Goal: Transaction & Acquisition: Purchase product/service

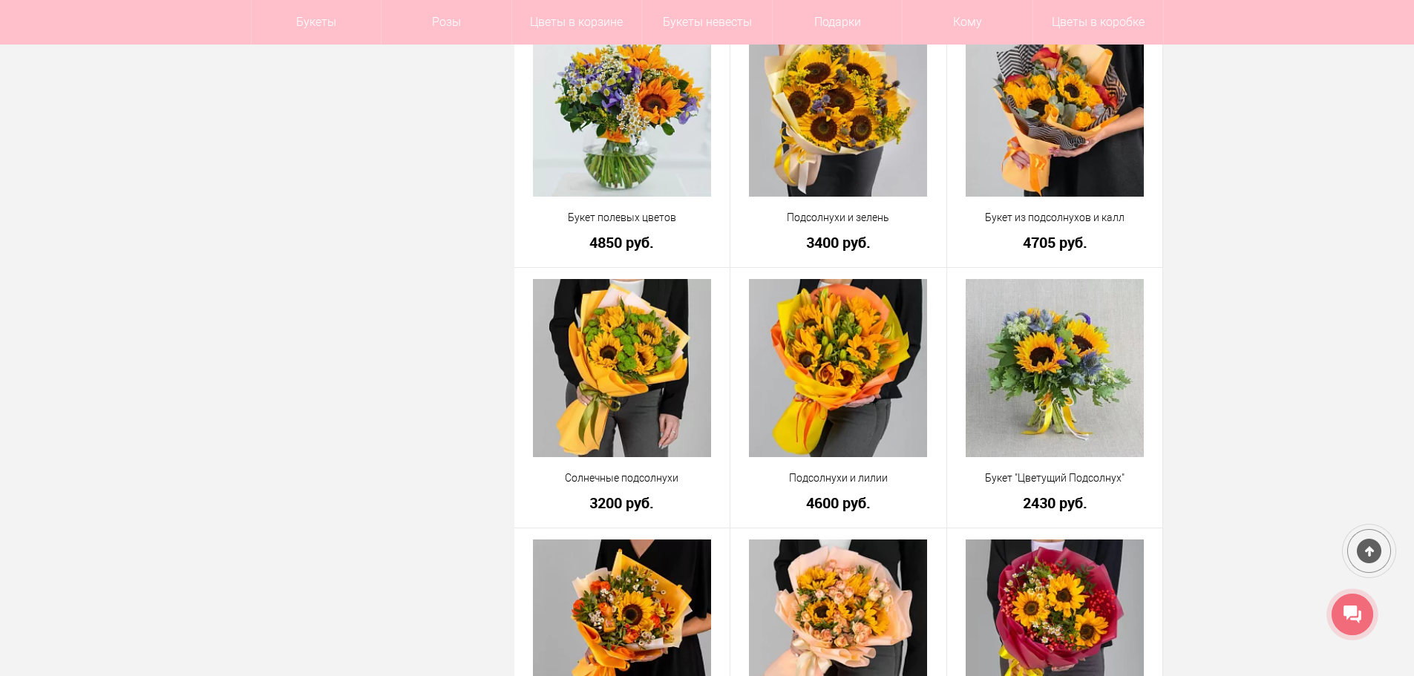
scroll to position [3414, 0]
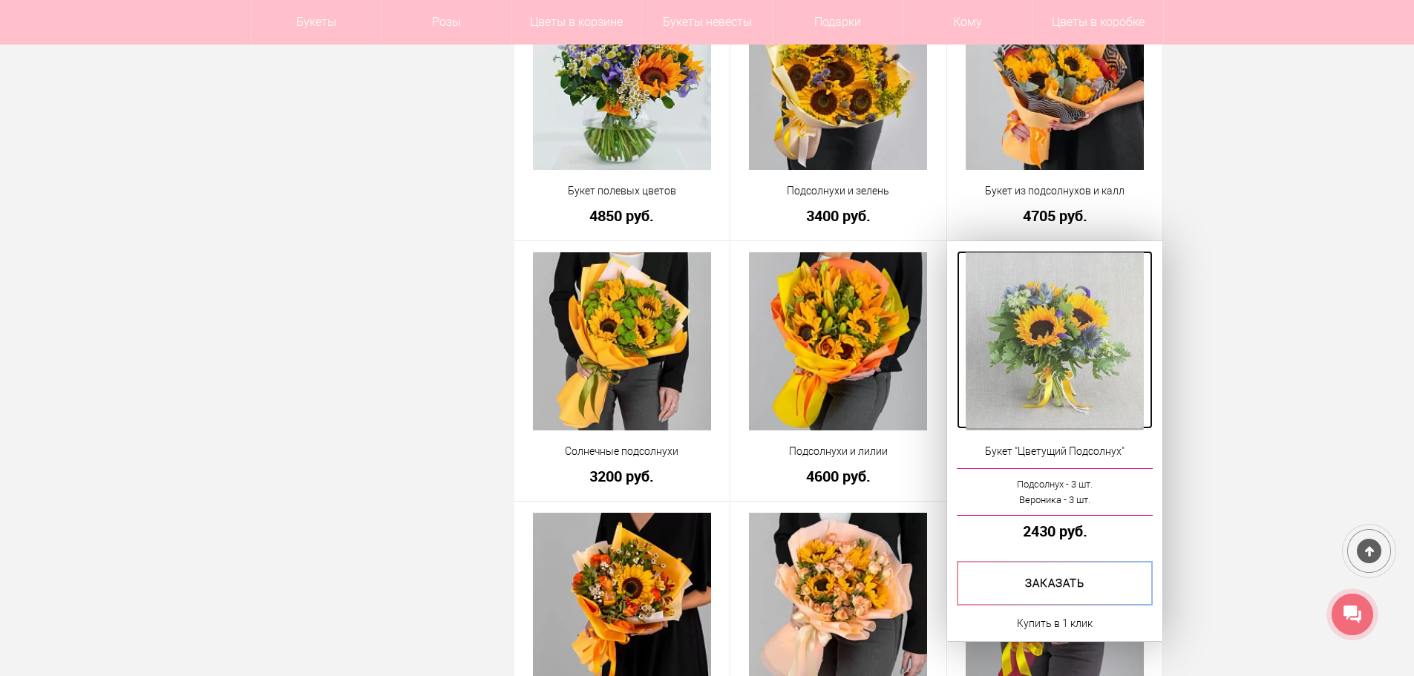
click at [1054, 332] on img at bounding box center [1055, 341] width 178 height 178
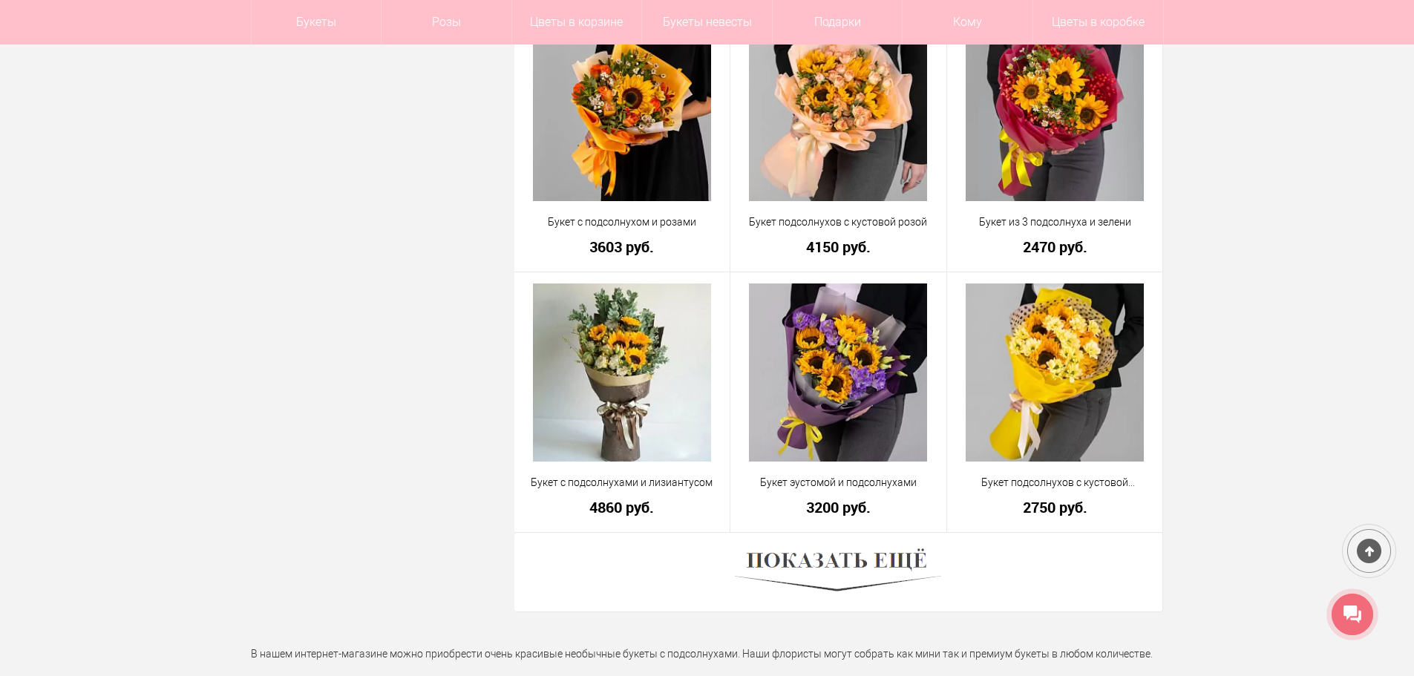
scroll to position [3979, 0]
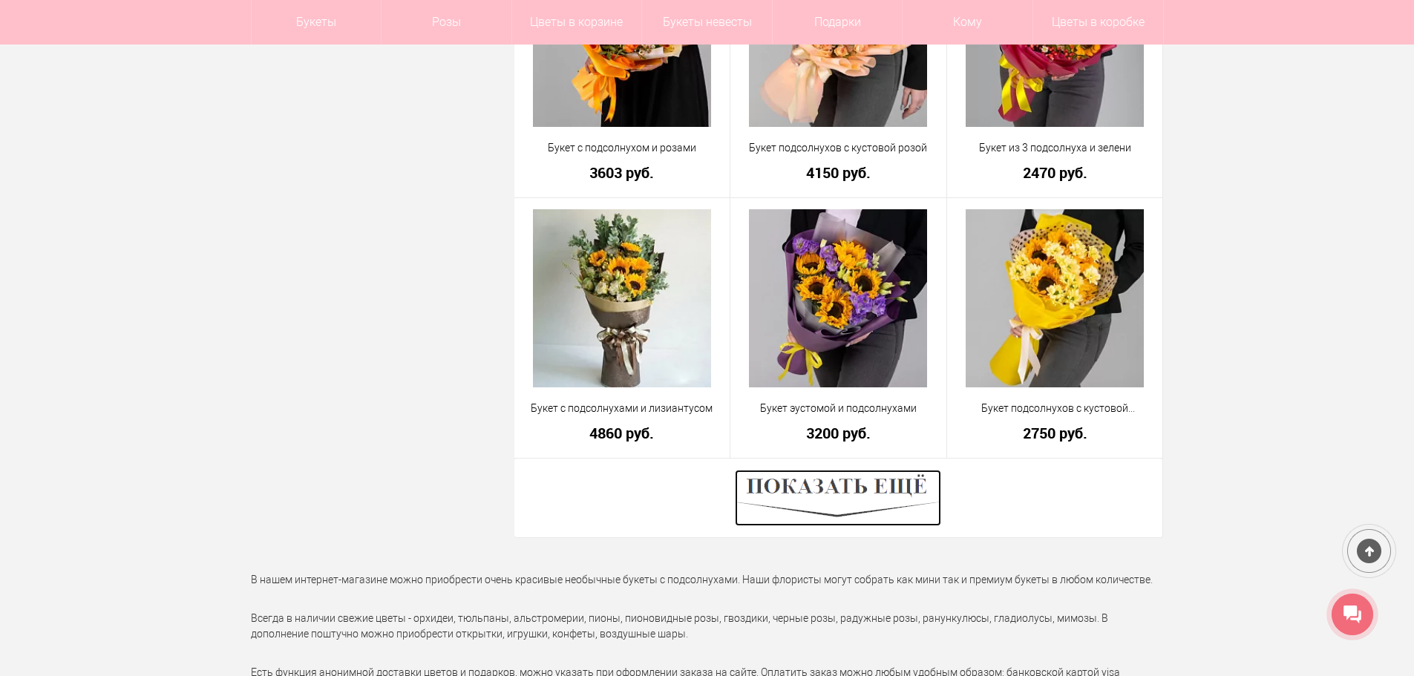
click at [828, 491] on img at bounding box center [838, 498] width 206 height 56
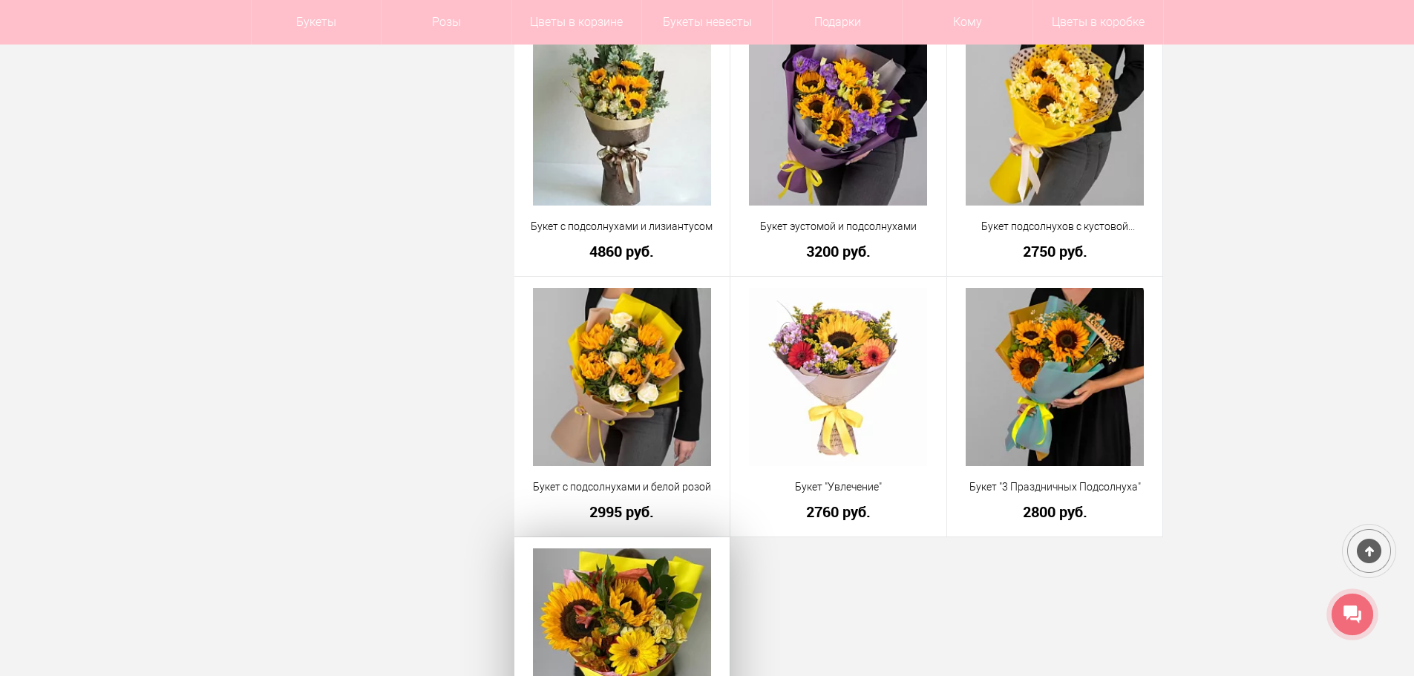
scroll to position [4127, 0]
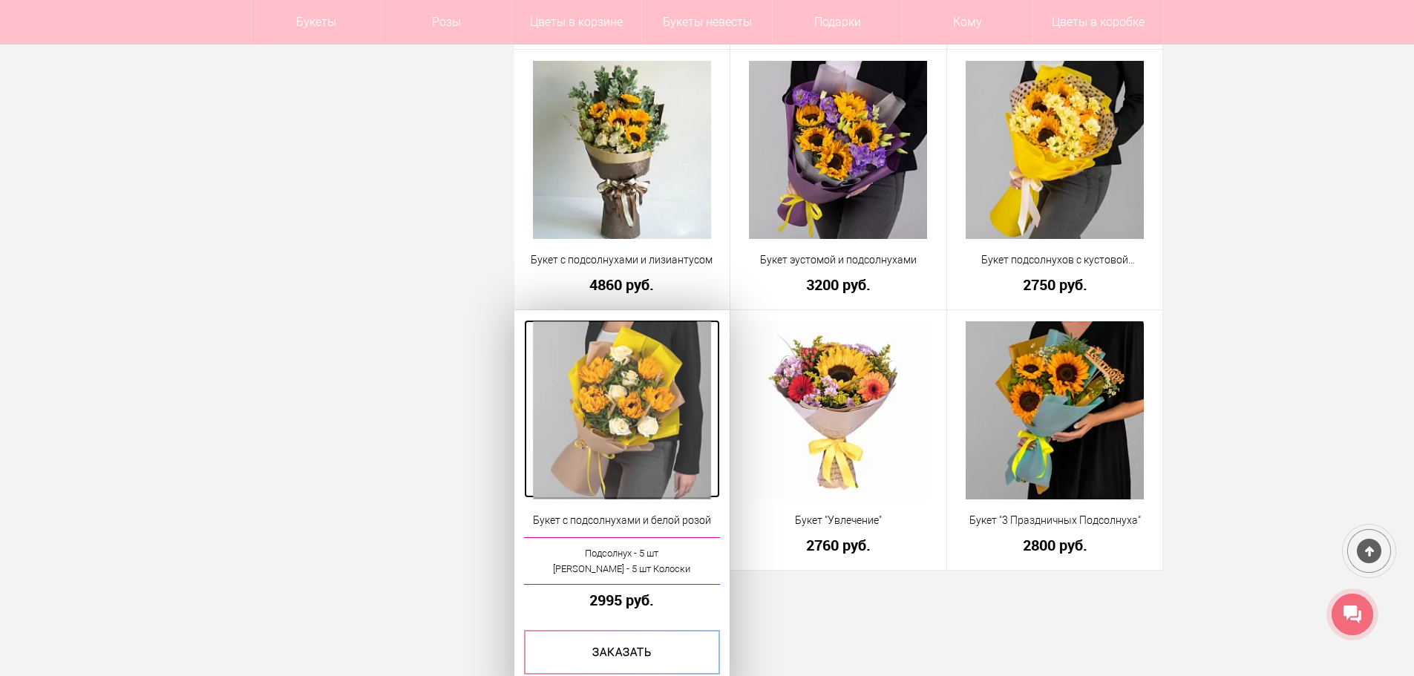
click at [642, 413] on img at bounding box center [622, 410] width 178 height 178
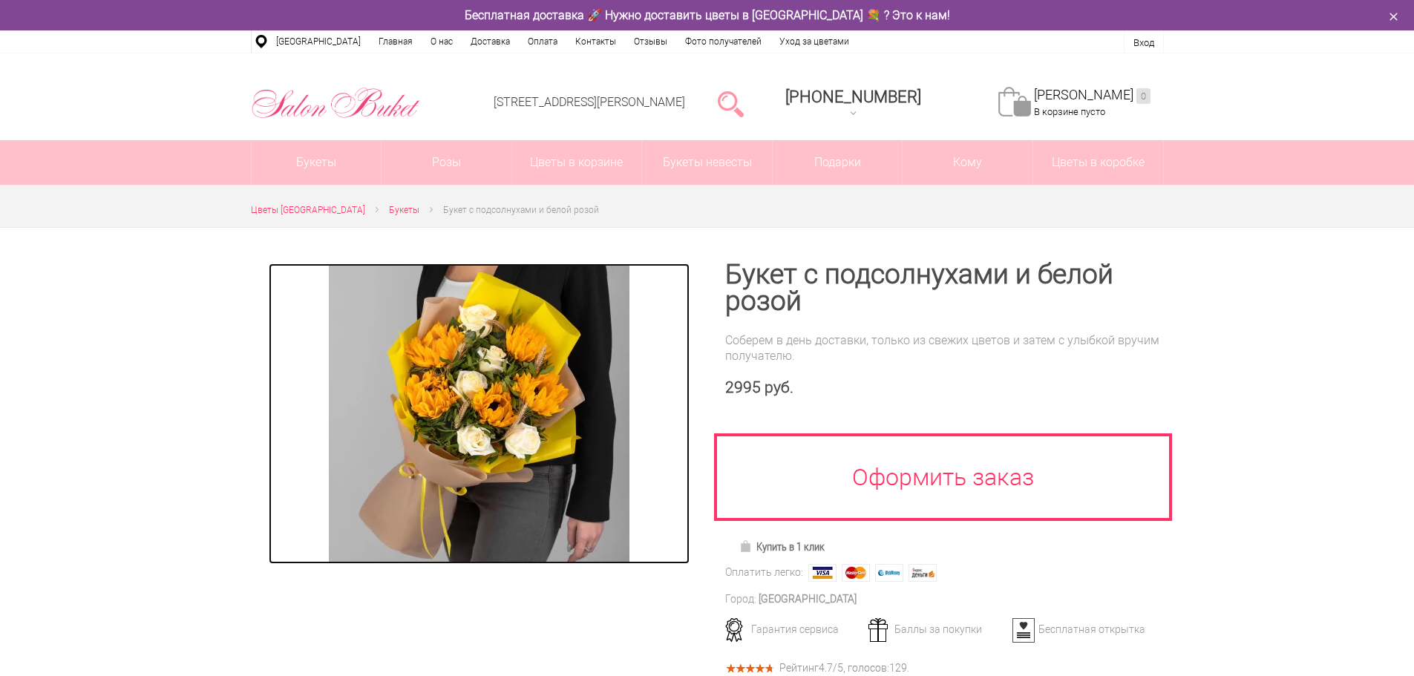
click at [442, 410] on img at bounding box center [479, 414] width 301 height 301
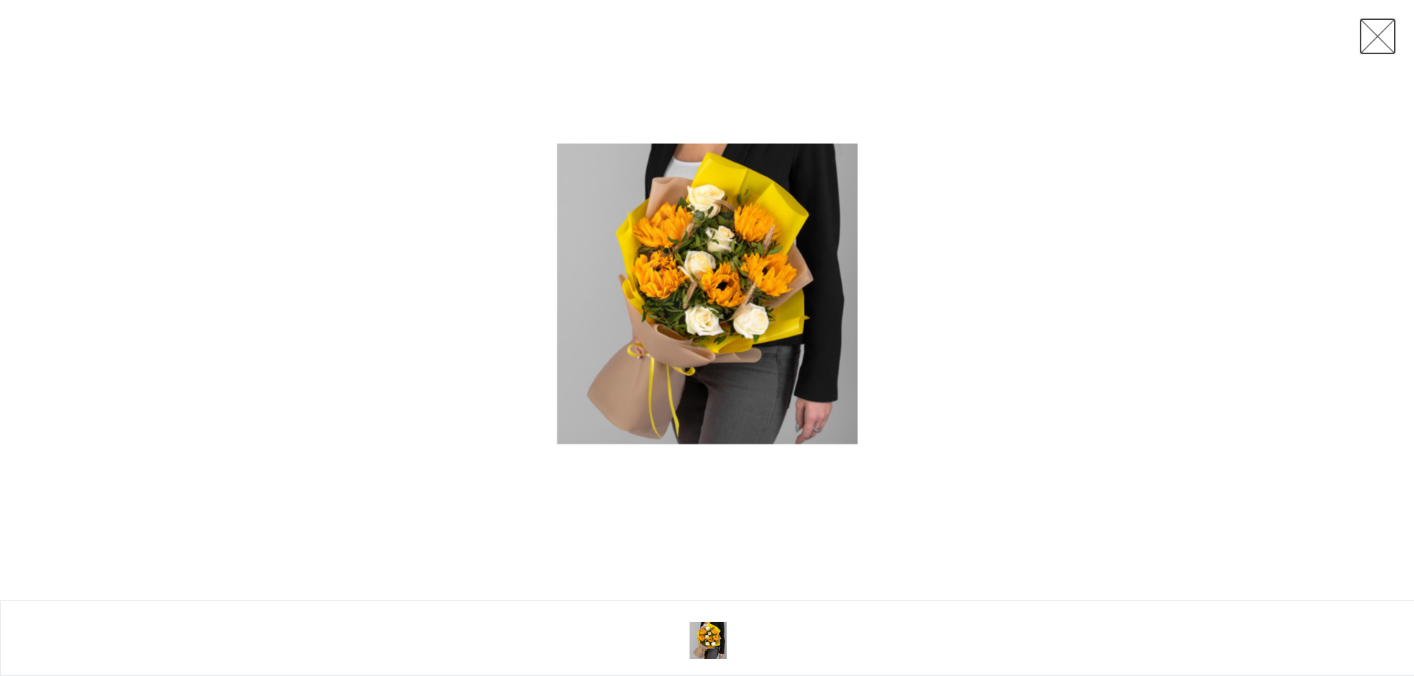
click at [1373, 34] on link at bounding box center [1377, 36] width 37 height 37
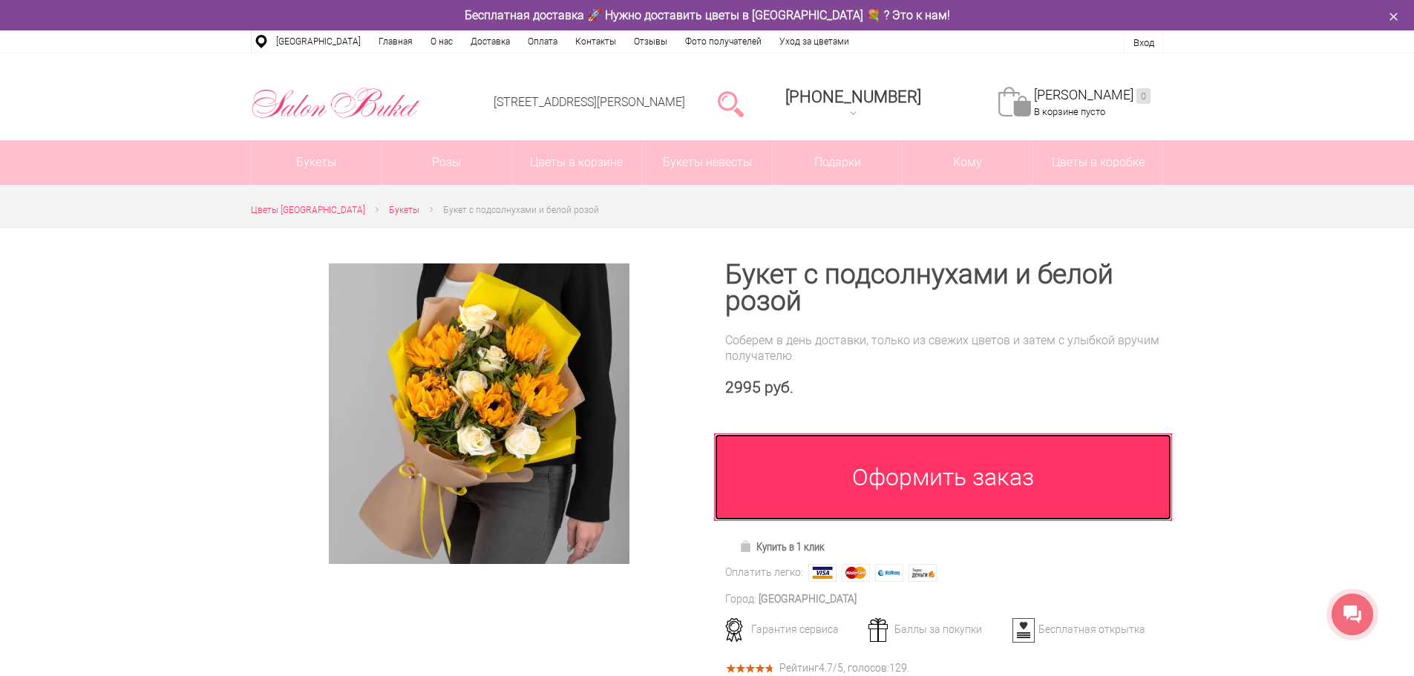
click at [891, 468] on link "Оформить заказ" at bounding box center [943, 477] width 459 height 88
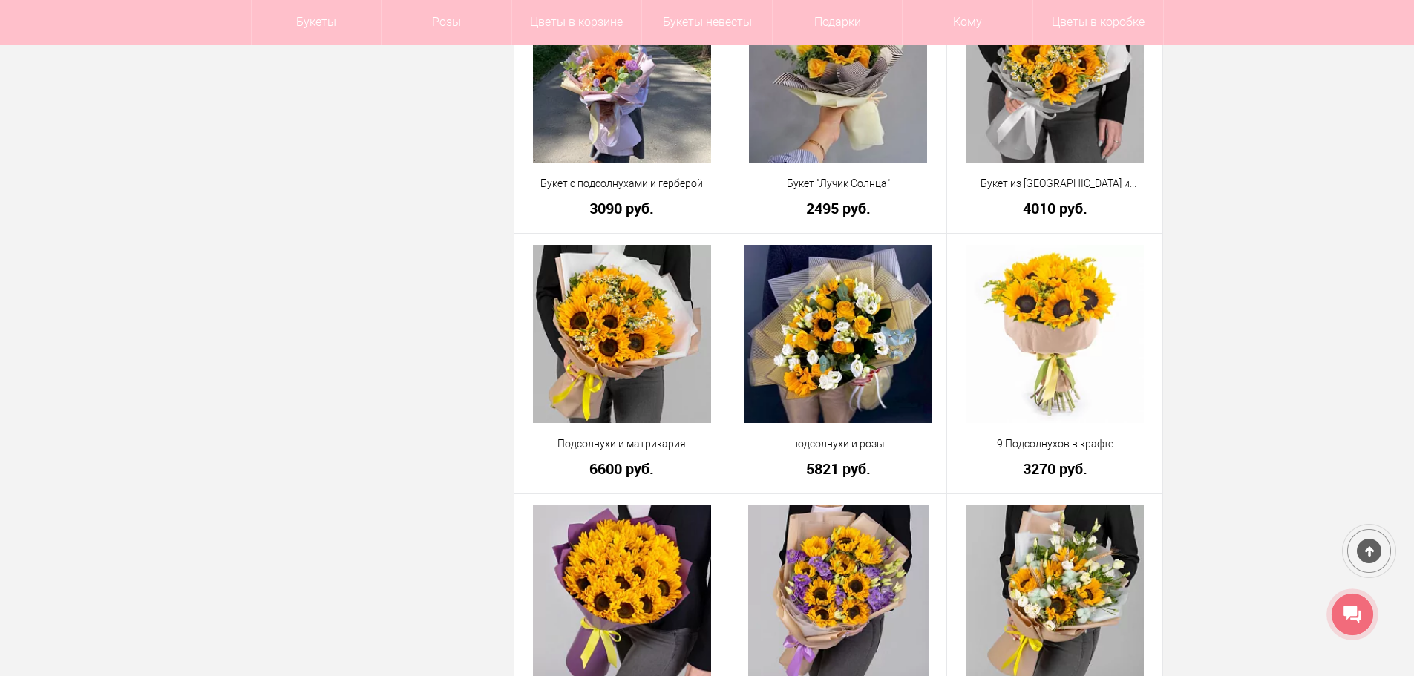
scroll to position [2093, 0]
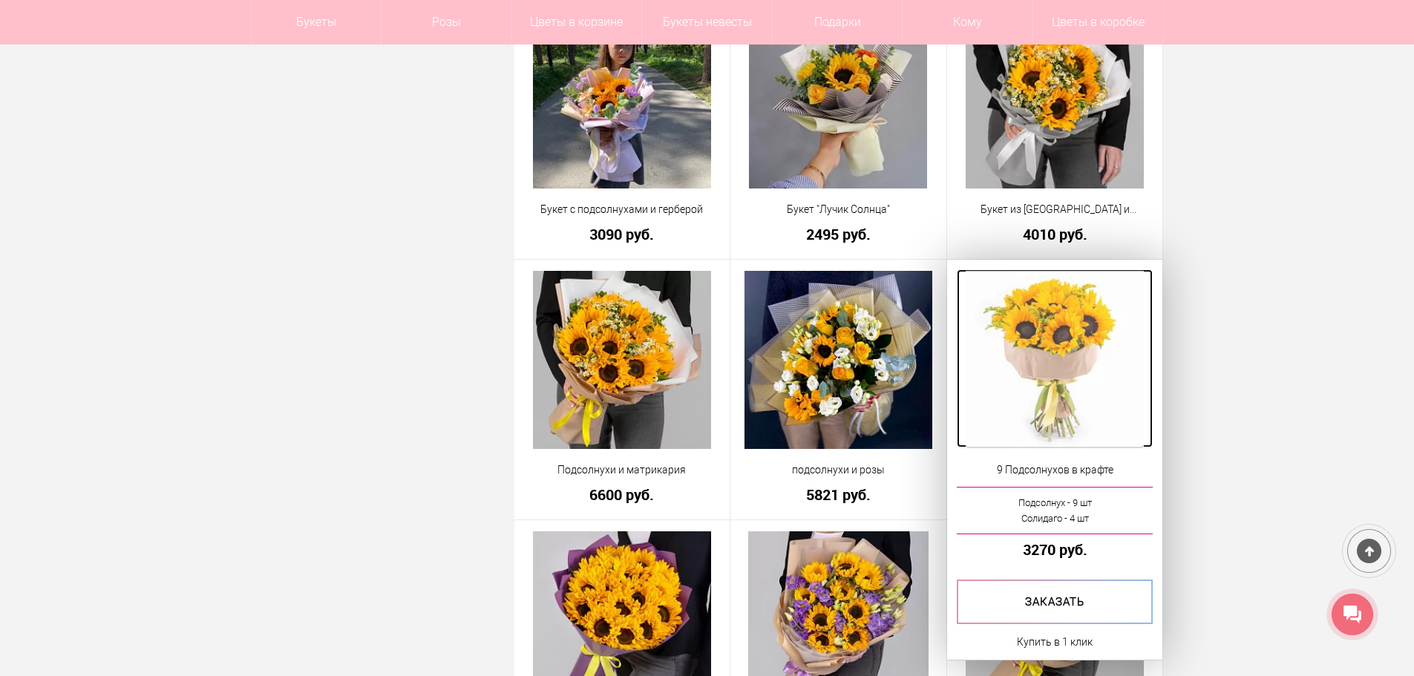
click at [1058, 373] on img at bounding box center [1055, 360] width 178 height 178
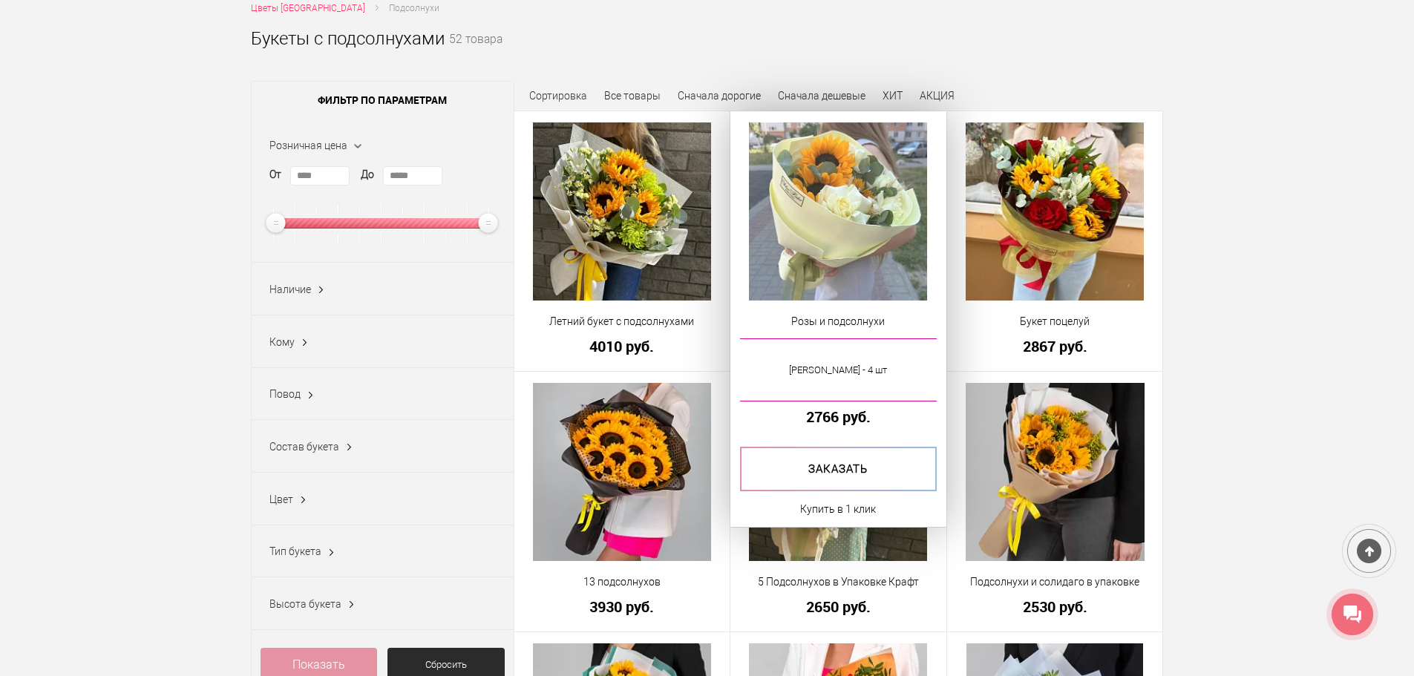
scroll to position [208, 0]
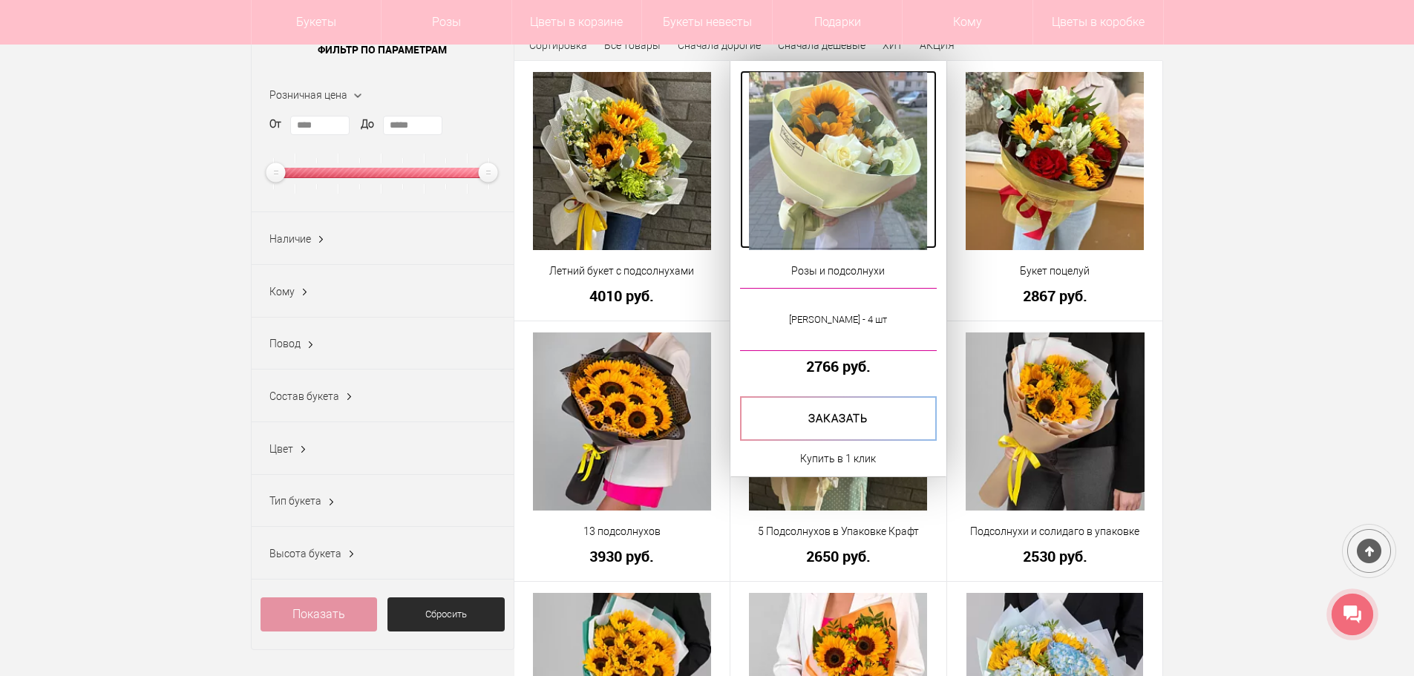
click at [845, 159] on img at bounding box center [838, 161] width 178 height 178
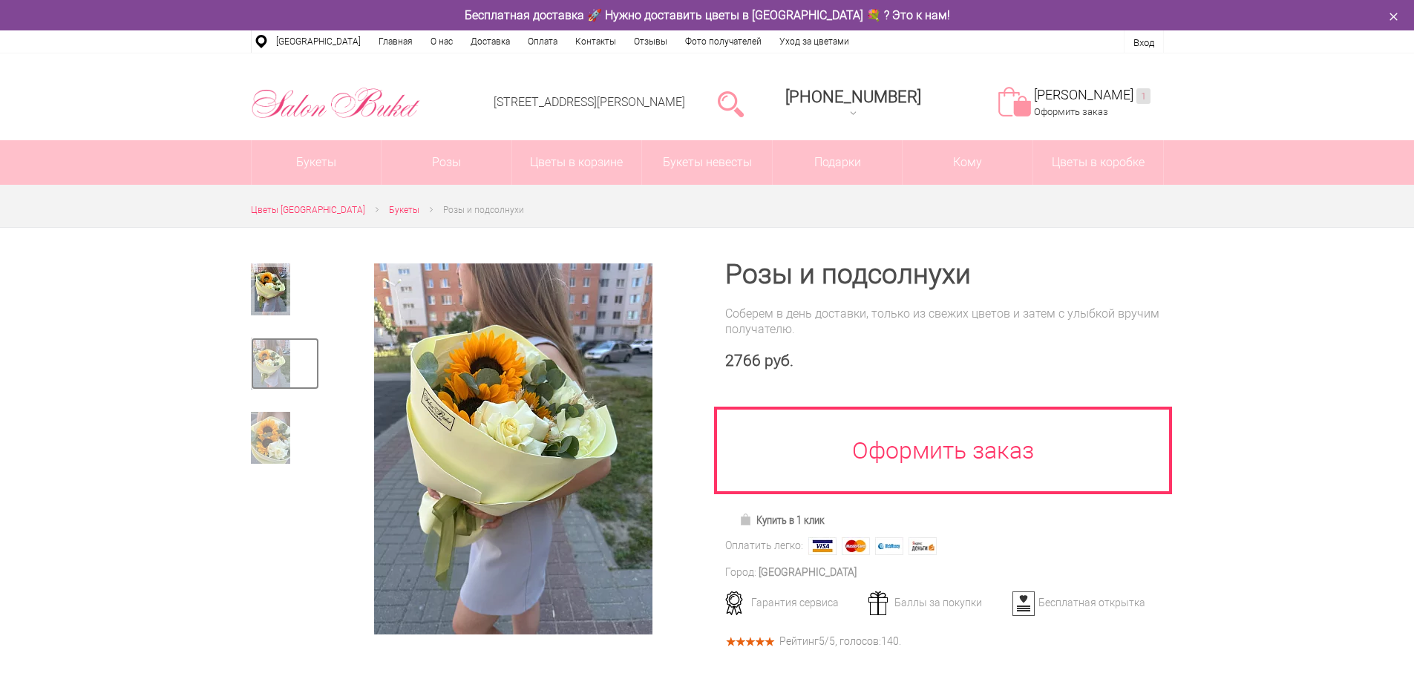
click at [252, 358] on img at bounding box center [270, 364] width 39 height 52
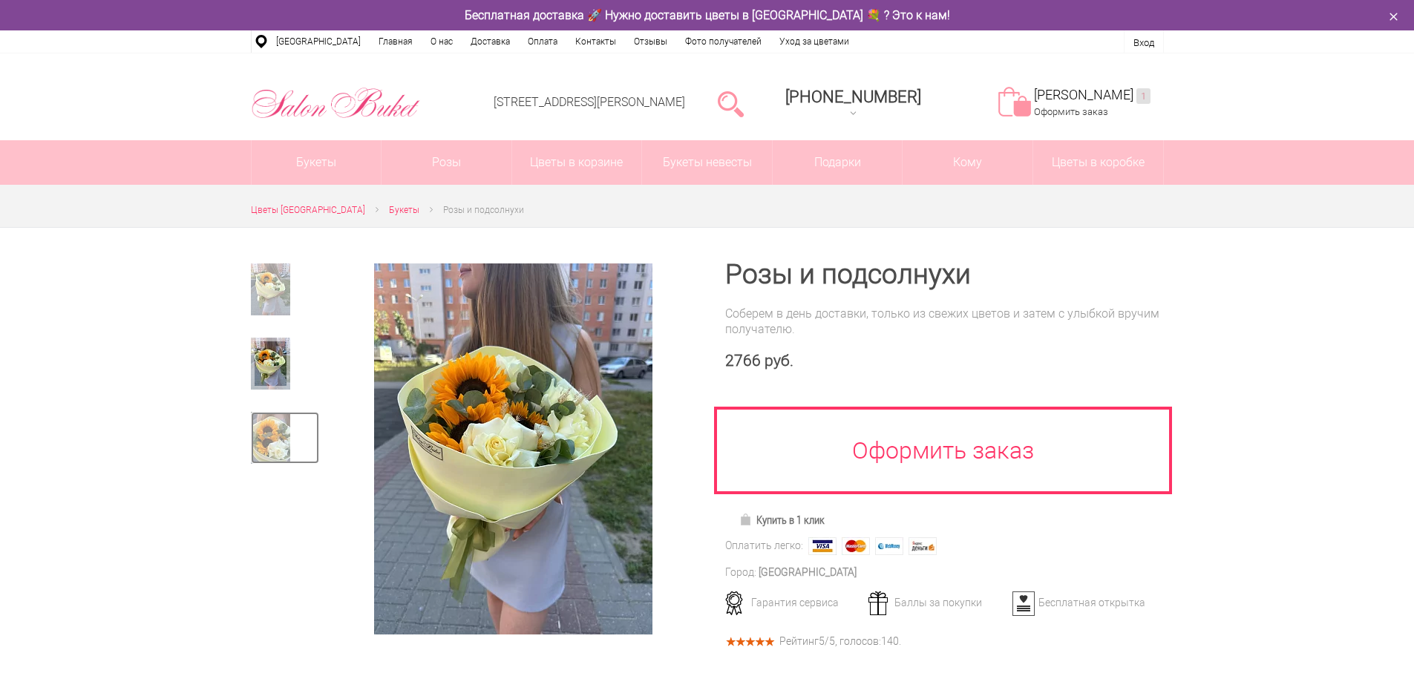
click at [262, 445] on img at bounding box center [270, 438] width 39 height 52
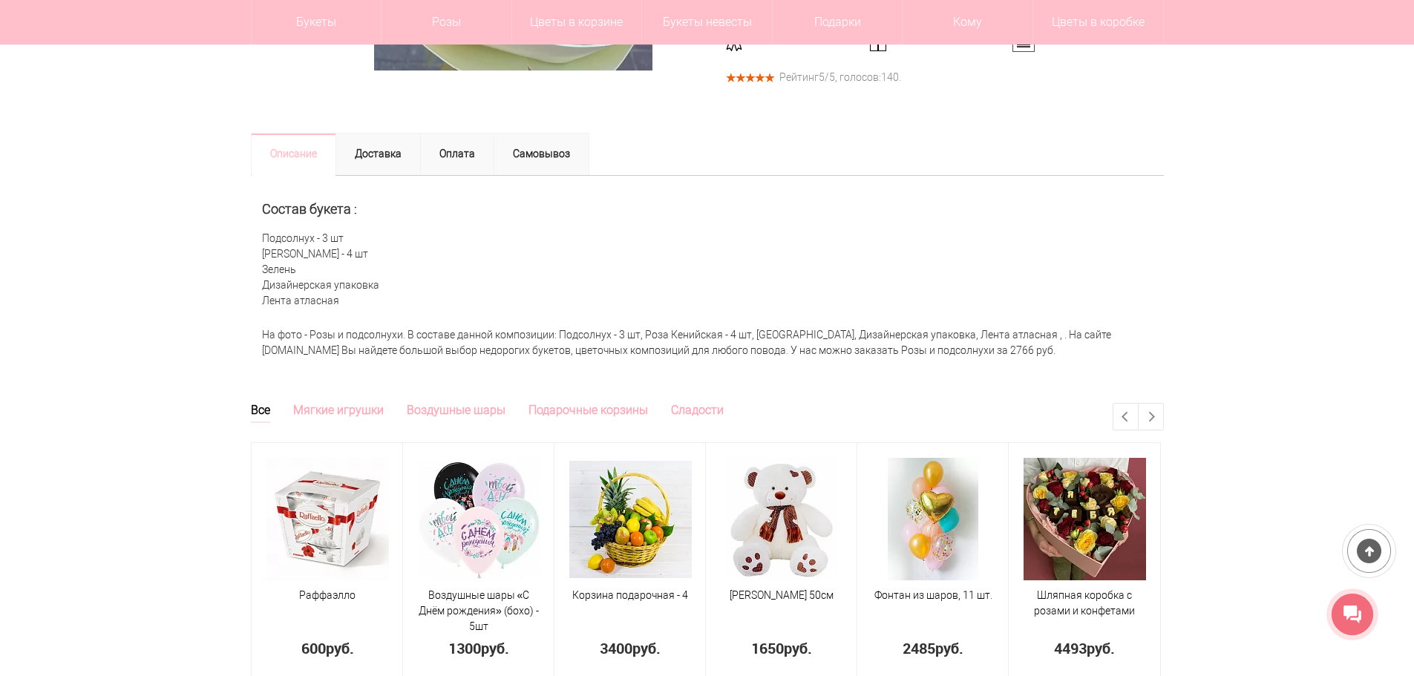
scroll to position [594, 0]
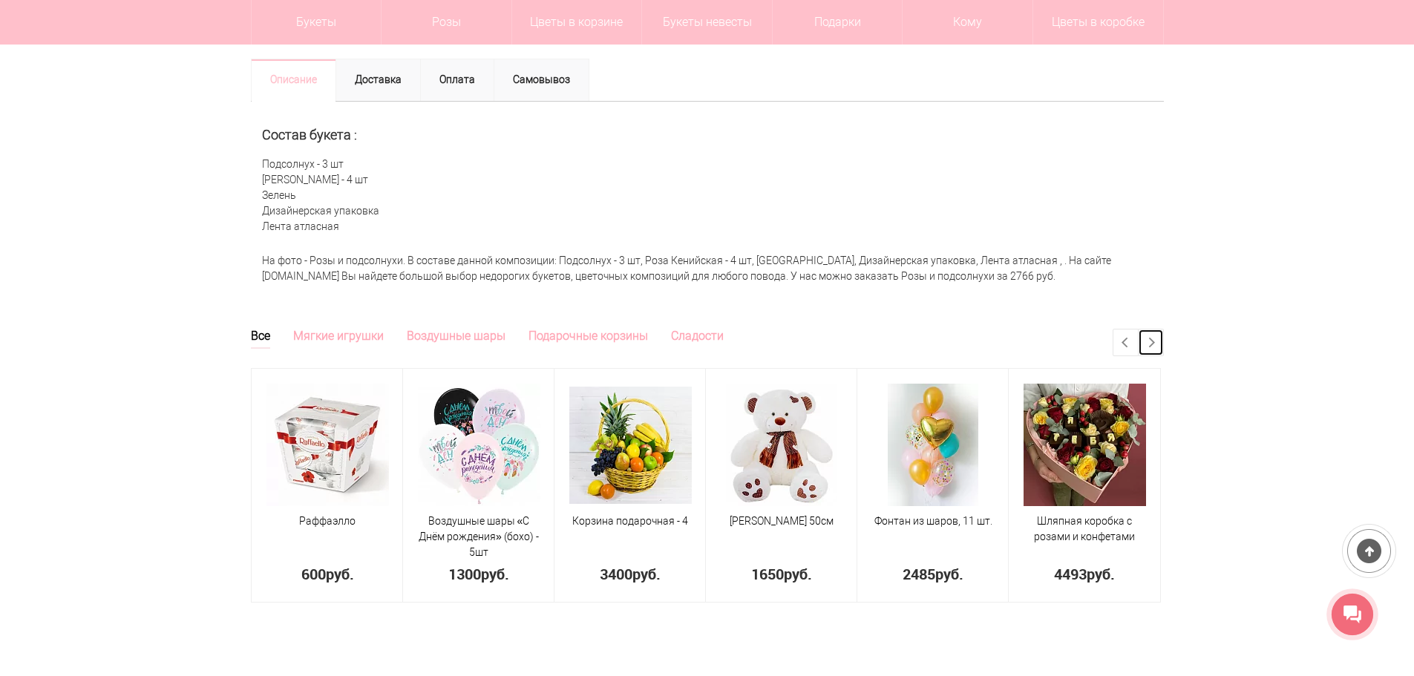
click at [1156, 338] on link "Next" at bounding box center [1151, 343] width 24 height 26
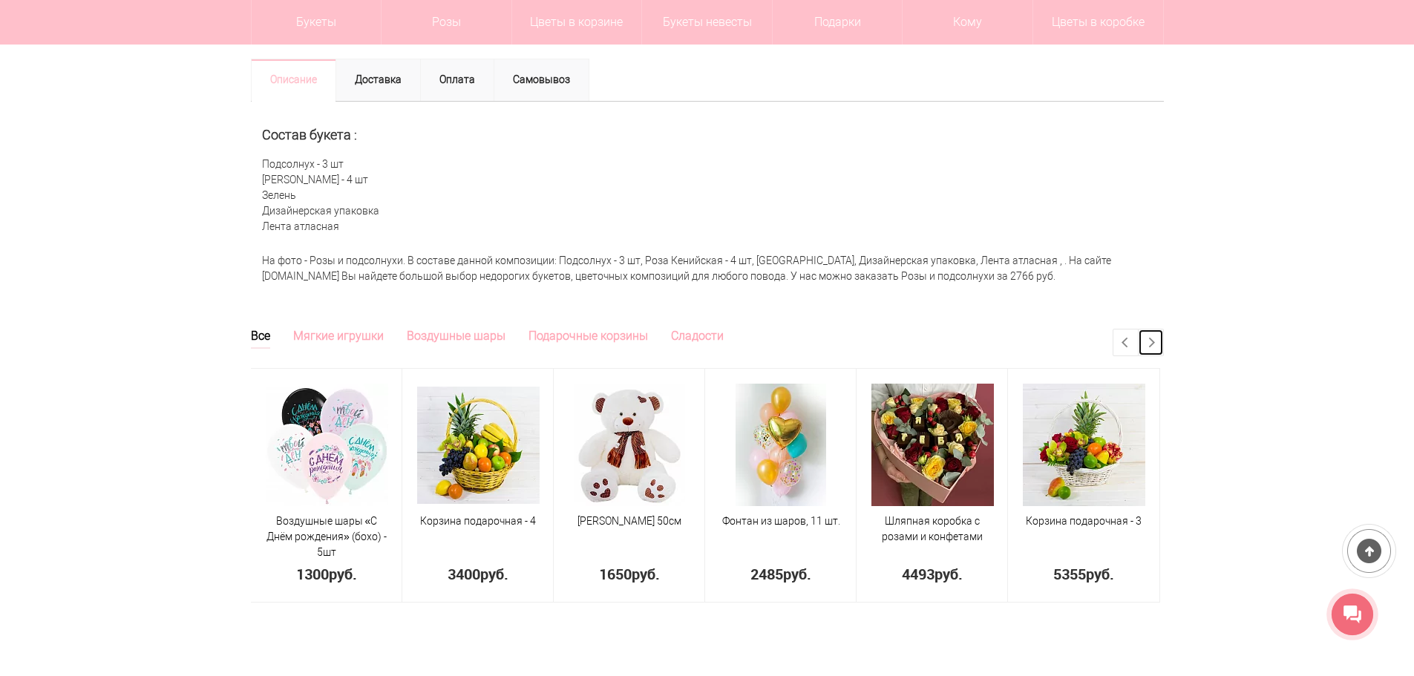
click at [1156, 338] on link "Next" at bounding box center [1151, 343] width 24 height 26
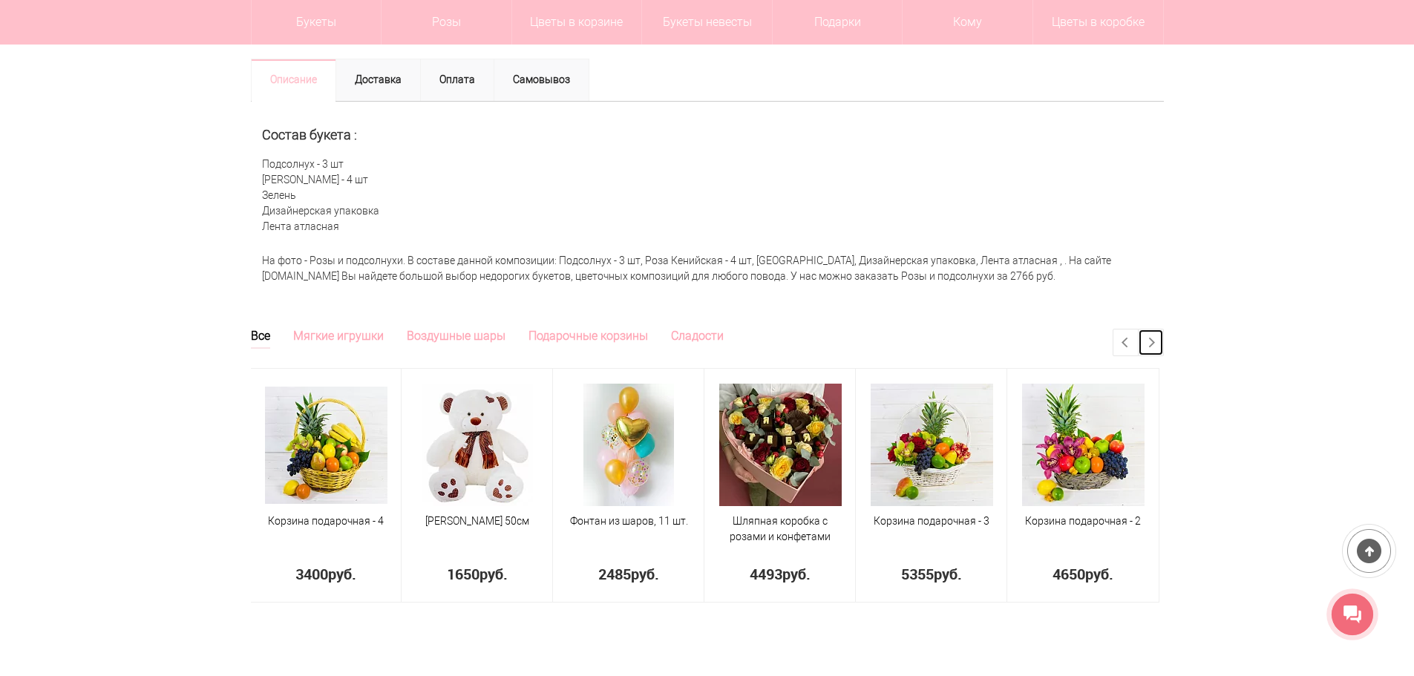
click at [1156, 338] on link "Next" at bounding box center [1151, 343] width 24 height 26
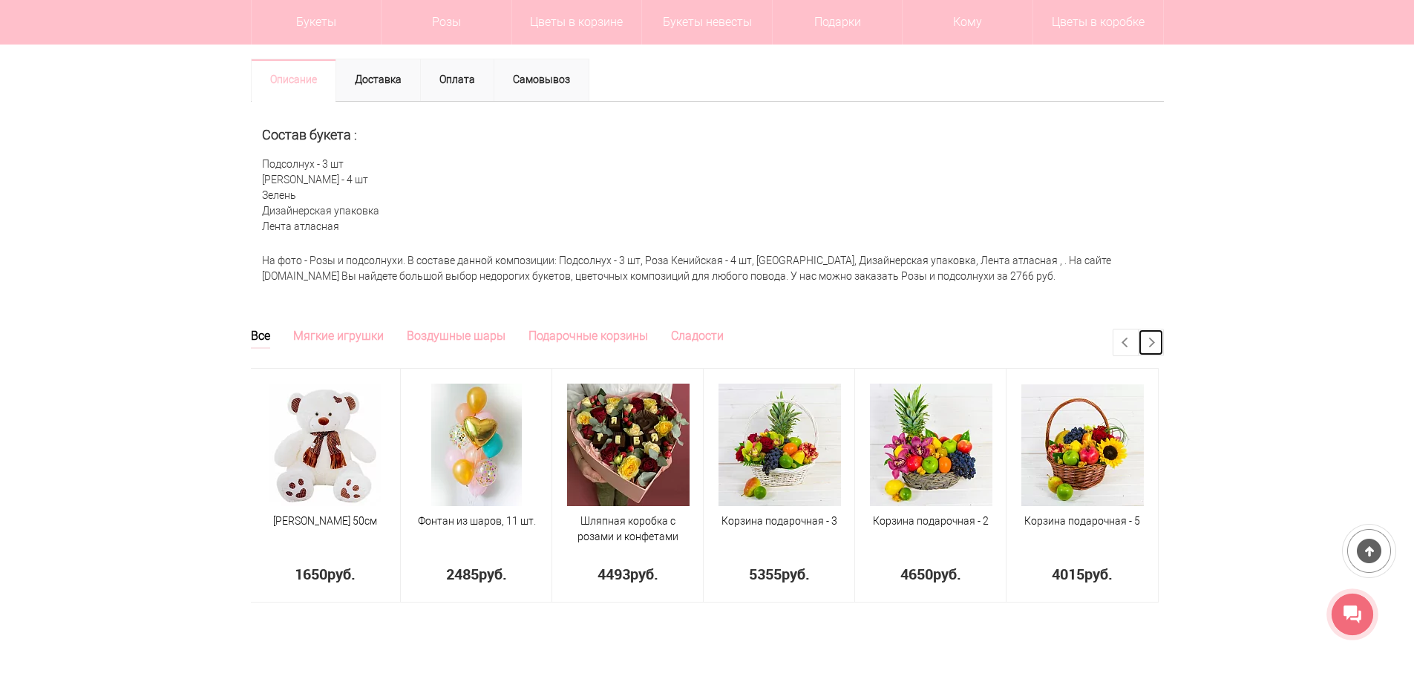
click at [1156, 338] on link "Next" at bounding box center [1151, 343] width 24 height 26
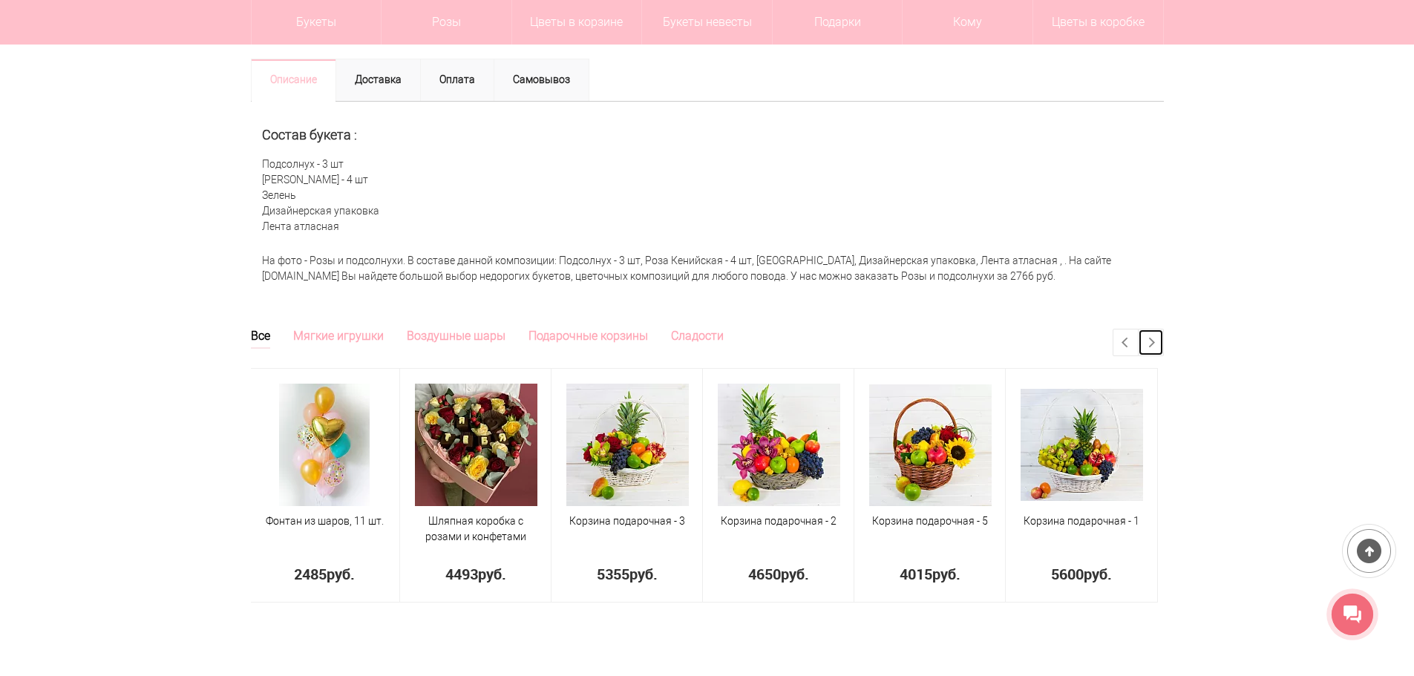
click at [1156, 338] on link "Next" at bounding box center [1151, 343] width 24 height 26
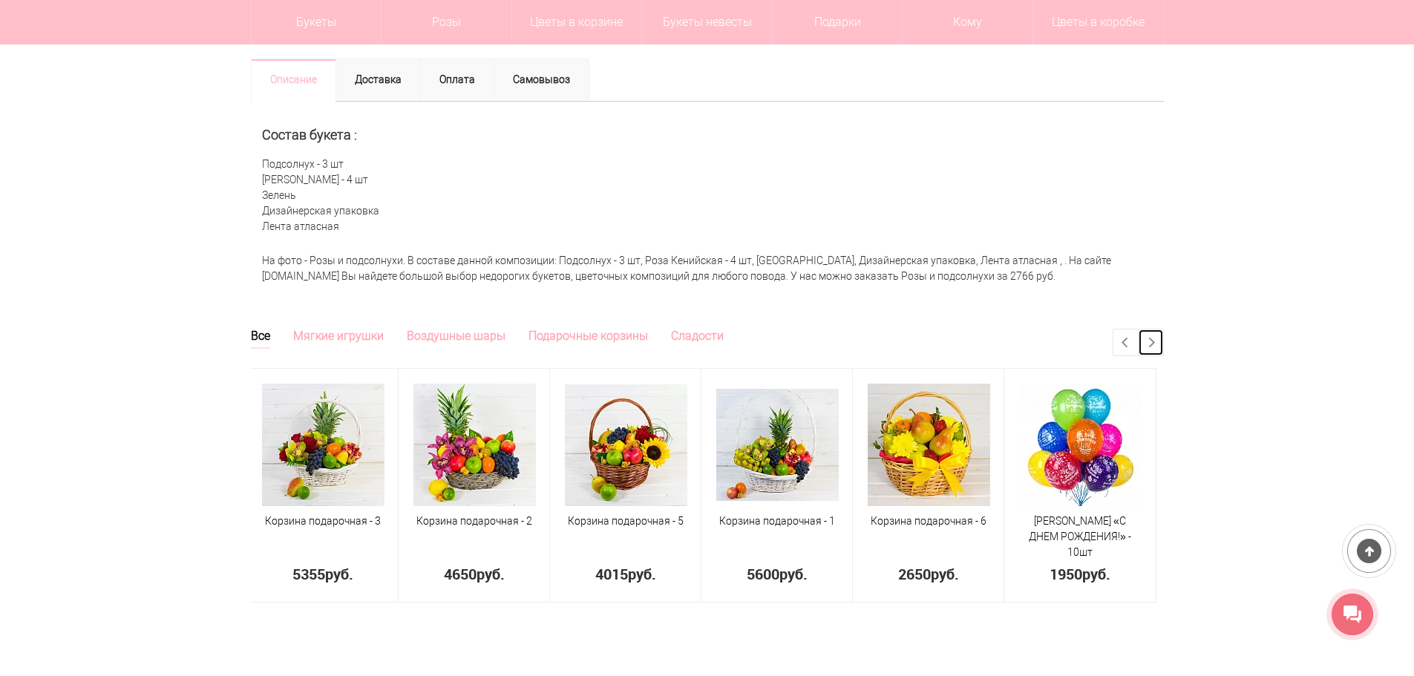
click at [1156, 338] on link "Next" at bounding box center [1151, 343] width 24 height 26
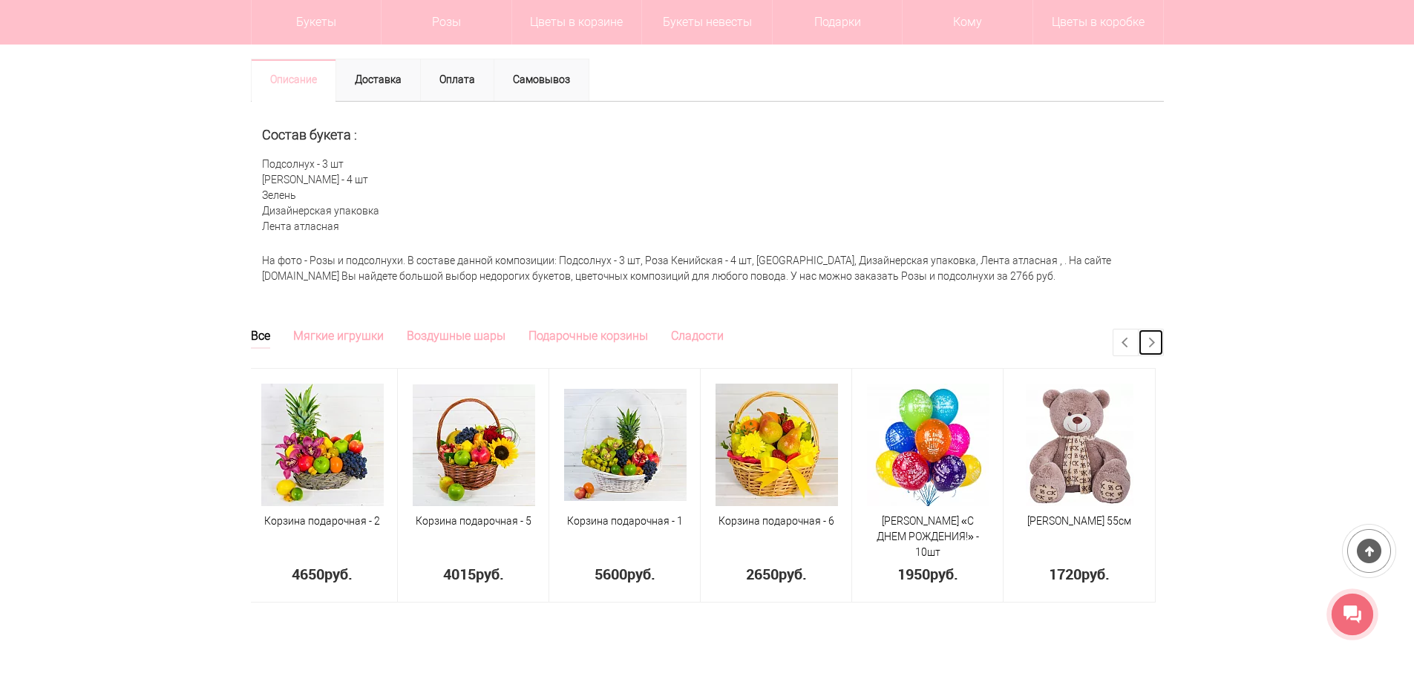
click at [1156, 338] on link "Next" at bounding box center [1151, 343] width 24 height 26
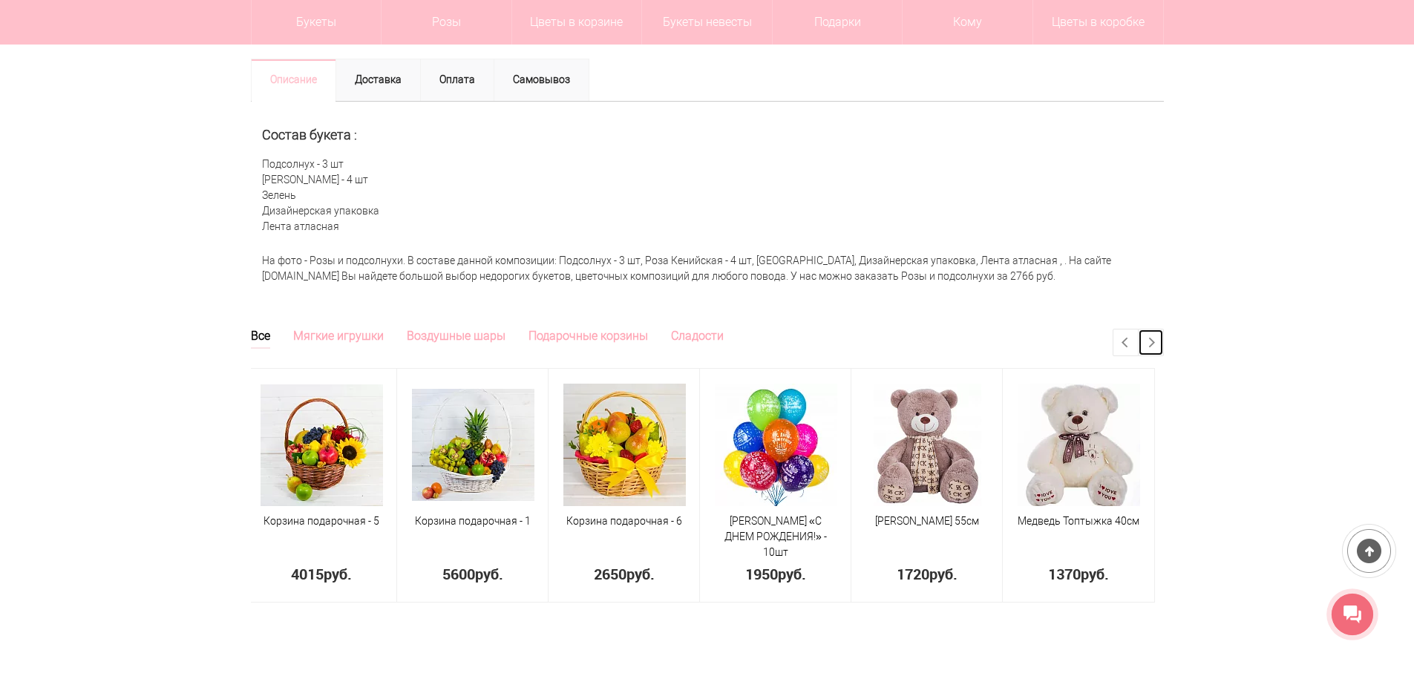
click at [1156, 338] on link "Next" at bounding box center [1151, 343] width 24 height 26
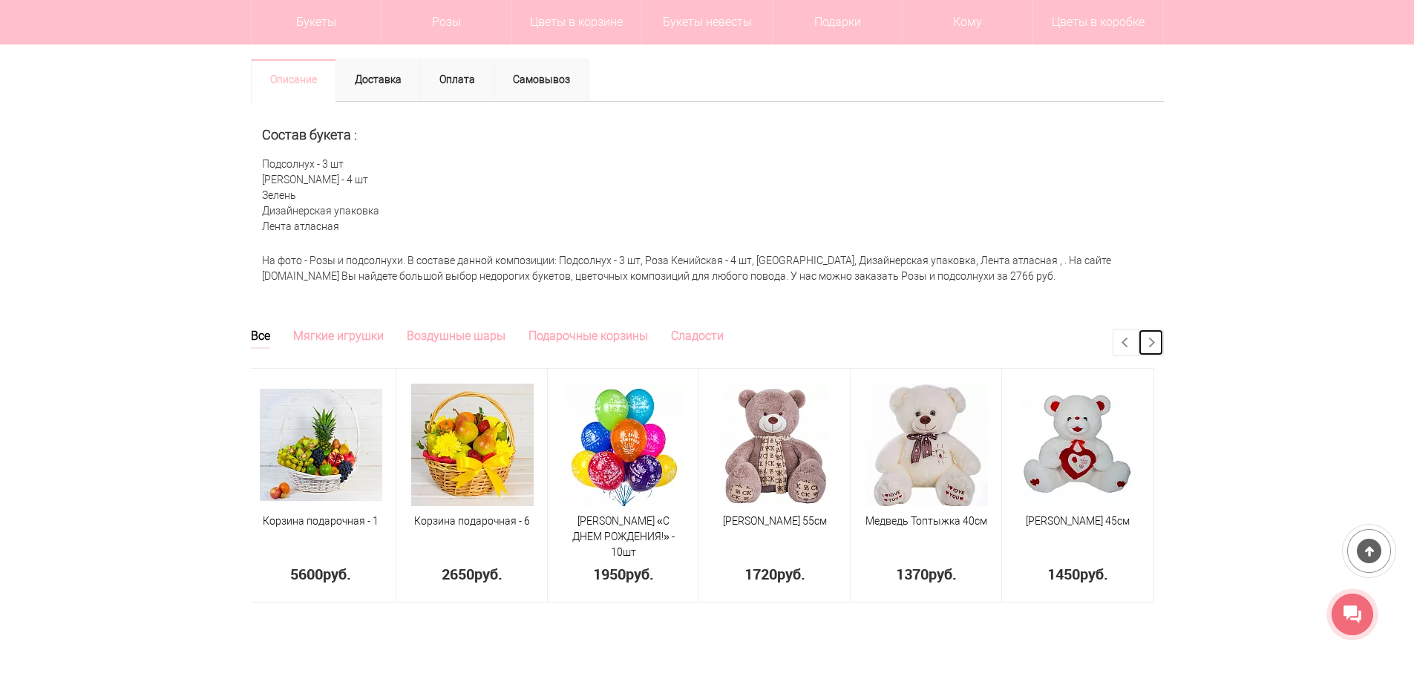
click at [1156, 338] on link "Next" at bounding box center [1151, 343] width 24 height 26
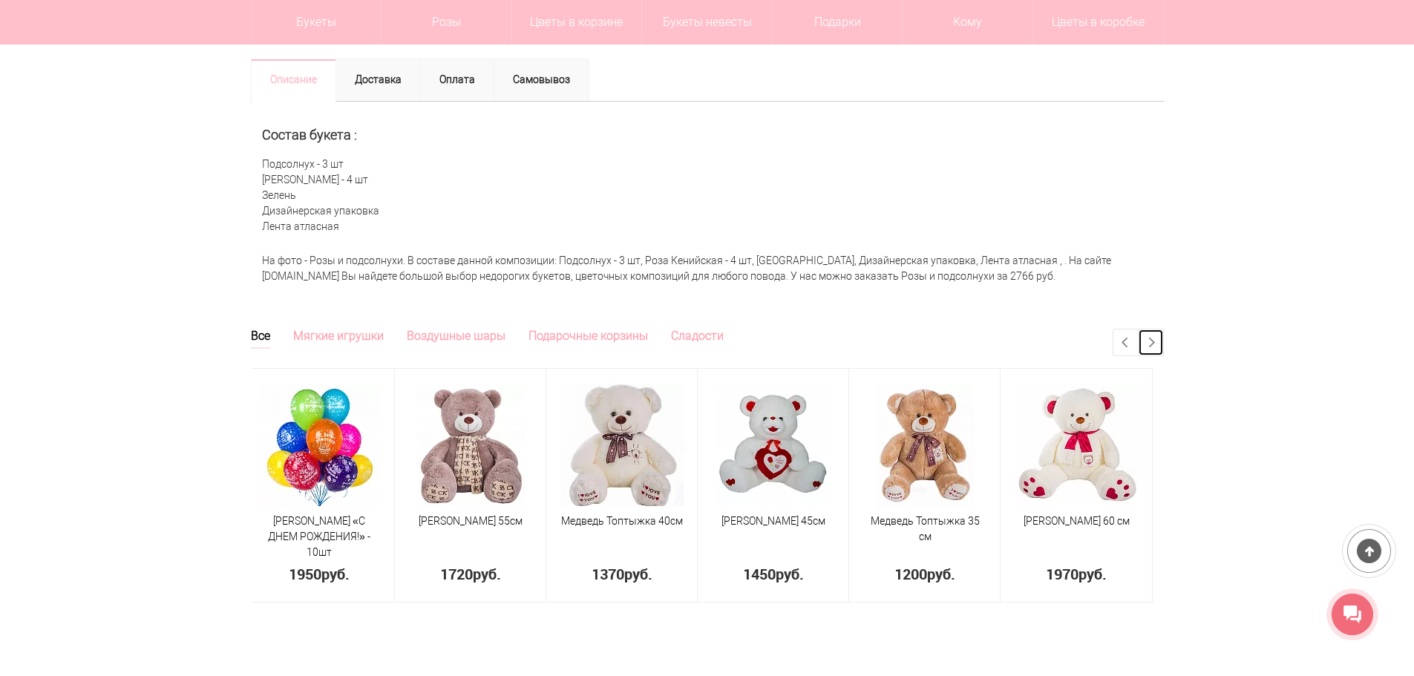
click at [1156, 338] on link "Next" at bounding box center [1151, 343] width 24 height 26
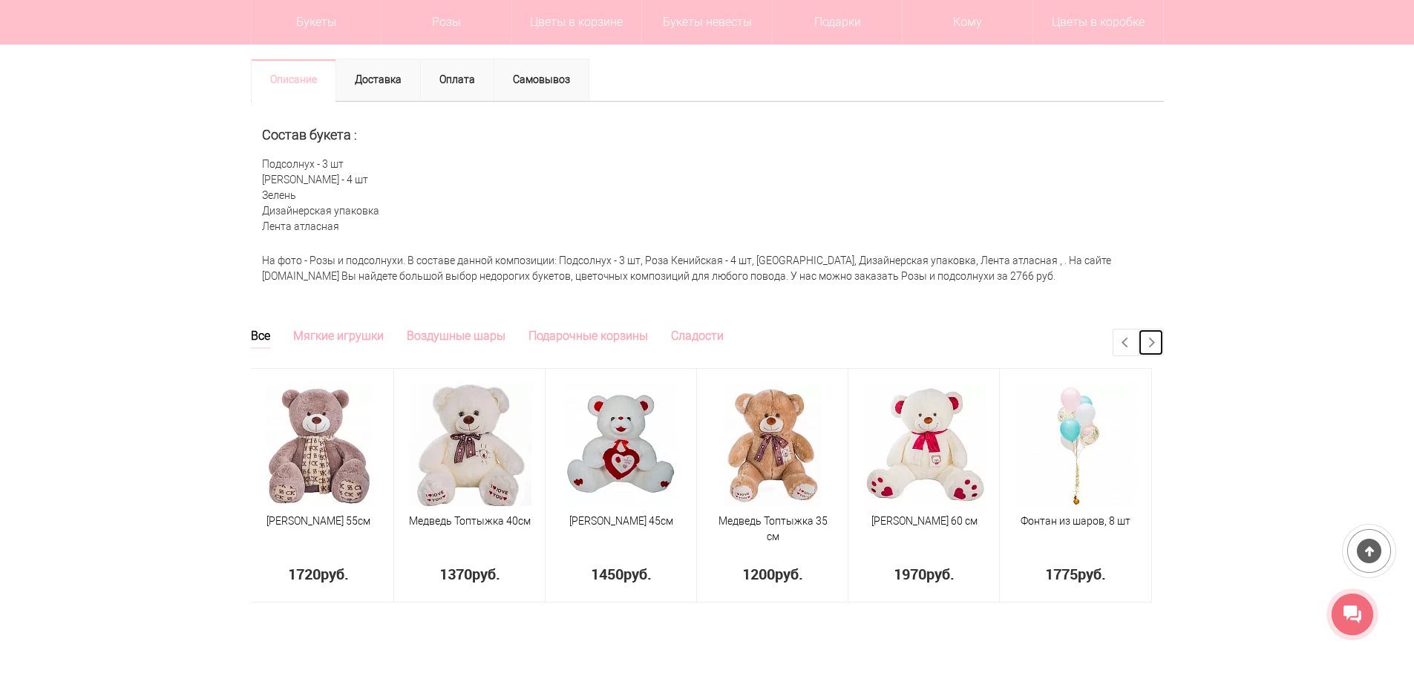
click at [1156, 338] on link "Next" at bounding box center [1151, 343] width 24 height 26
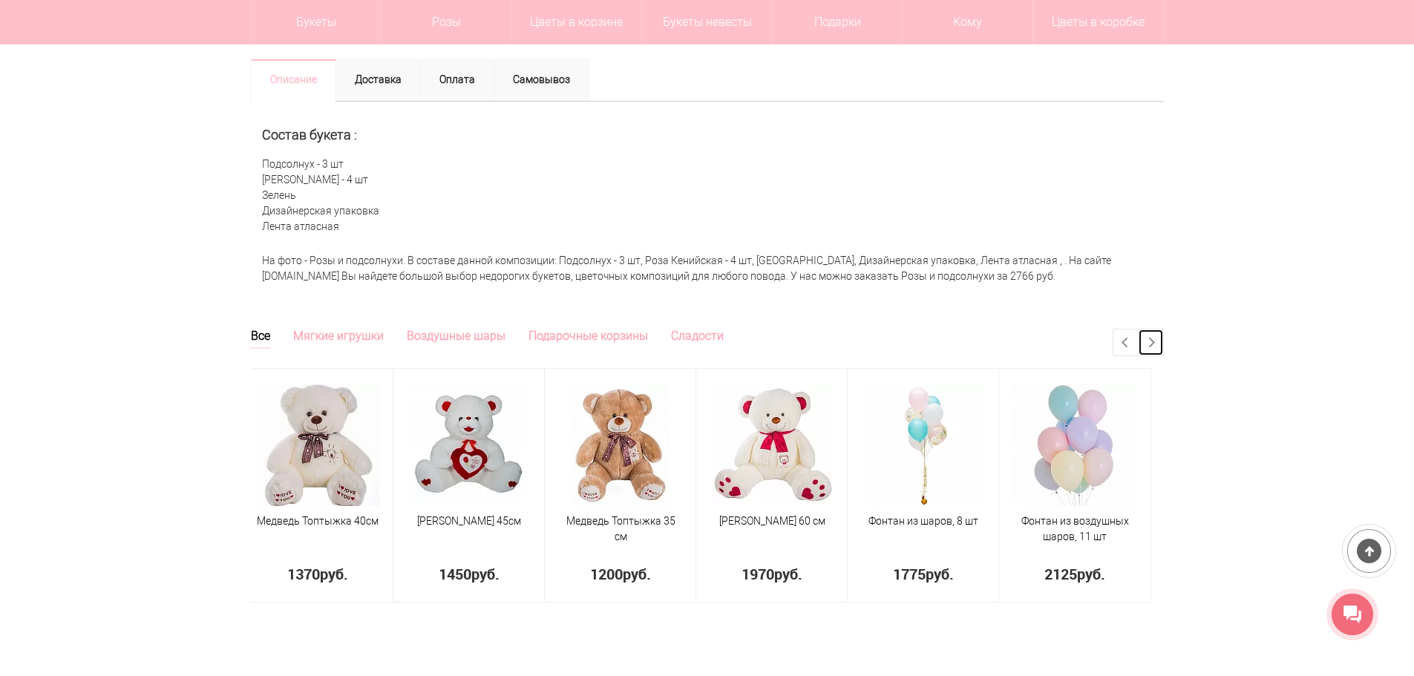
click at [1156, 338] on link "Next" at bounding box center [1151, 343] width 24 height 26
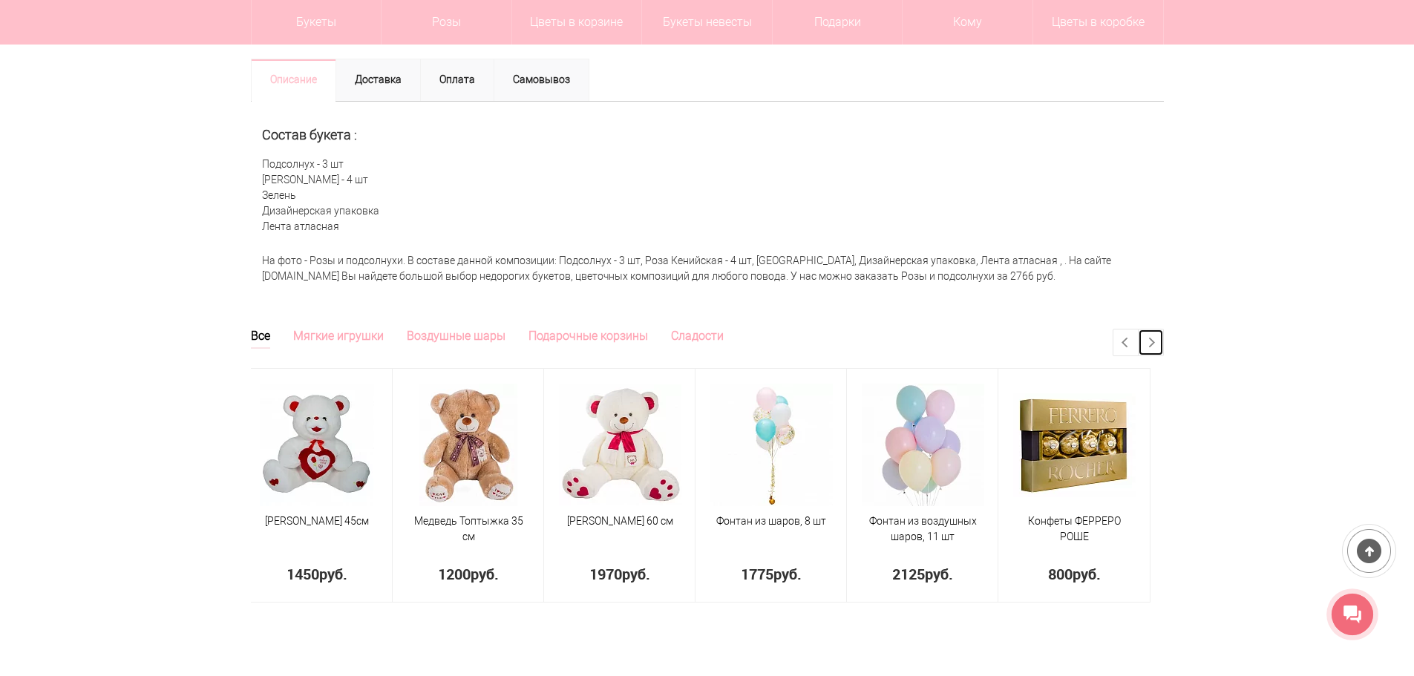
click at [1156, 338] on link "Next" at bounding box center [1151, 343] width 24 height 26
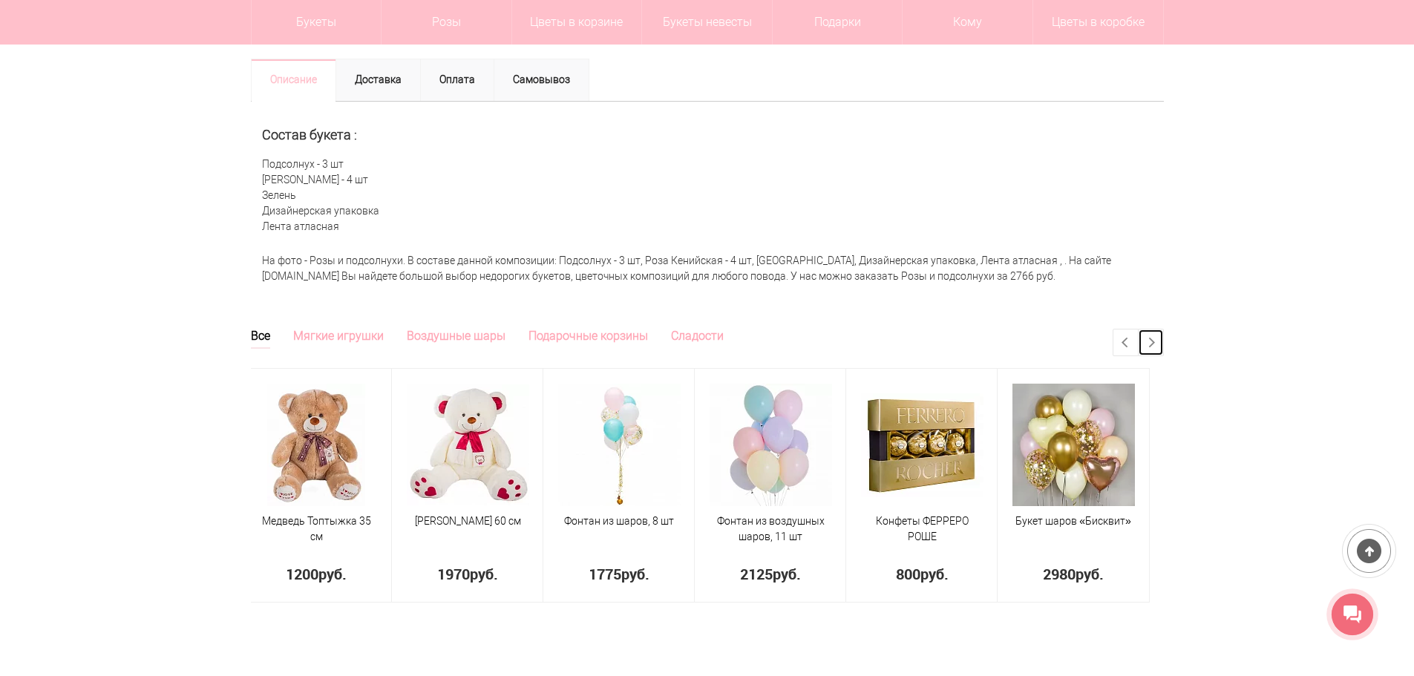
click at [1156, 338] on link "Next" at bounding box center [1151, 343] width 24 height 26
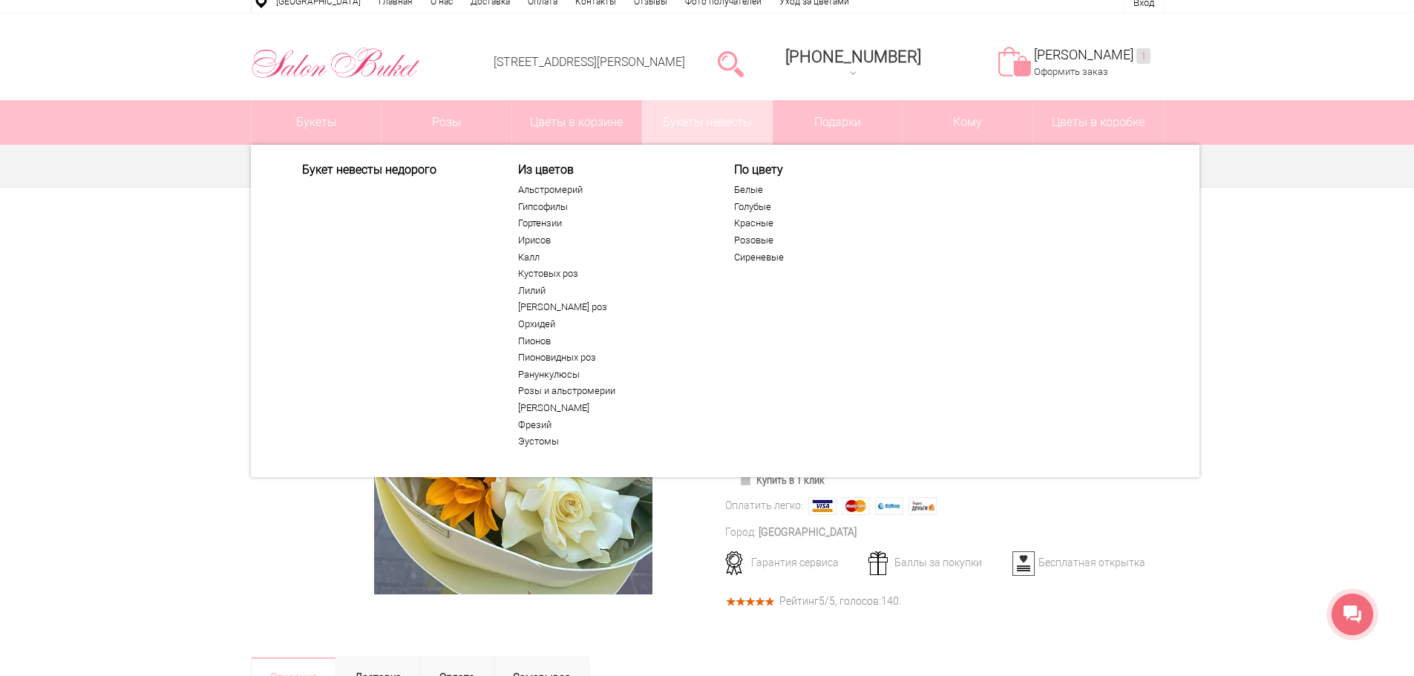
scroll to position [0, 0]
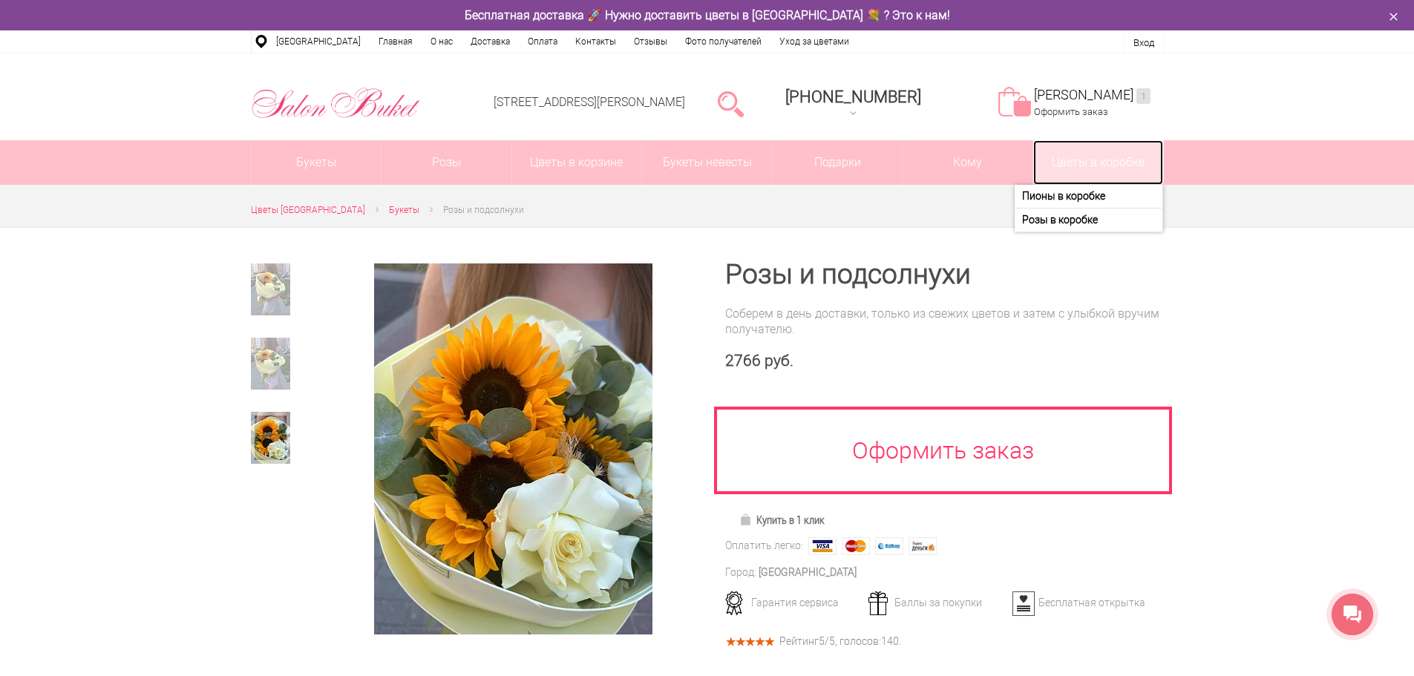
click at [1097, 157] on link "Цветы в коробке" at bounding box center [1098, 162] width 130 height 45
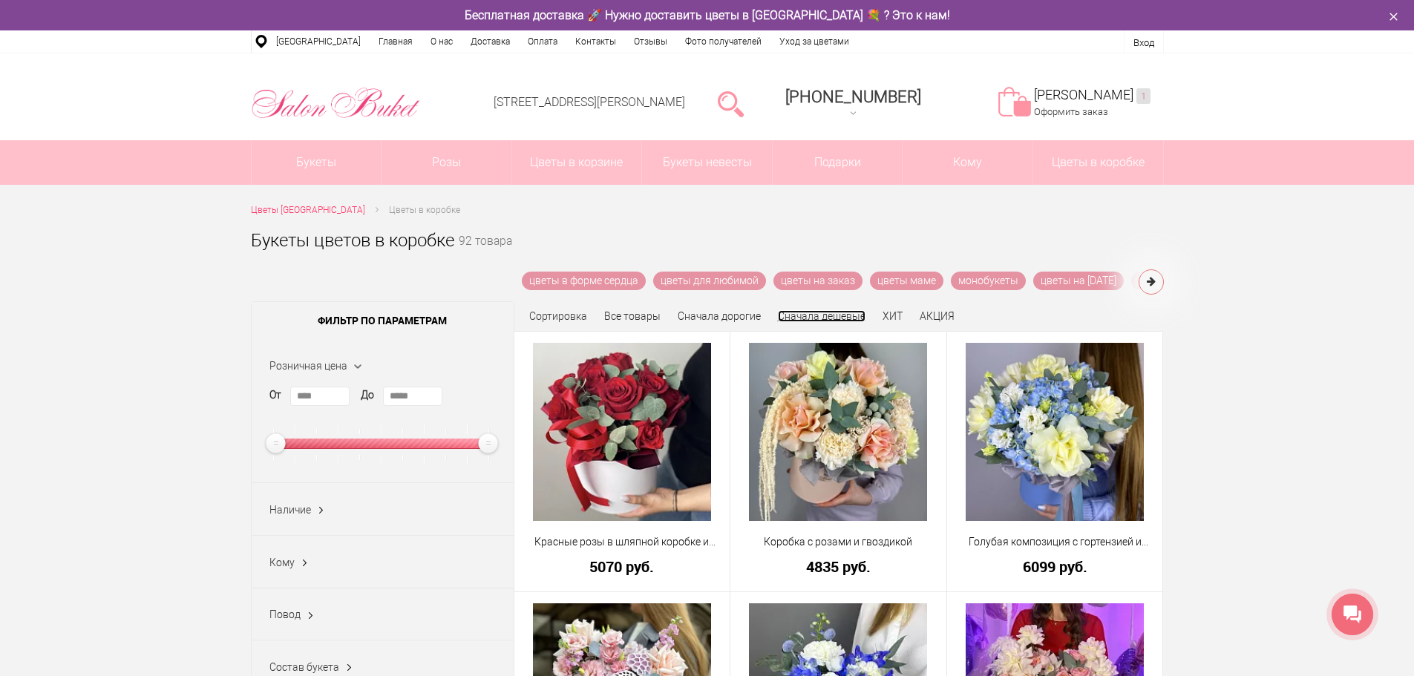
click at [801, 313] on link "Сначала дешевые" at bounding box center [822, 316] width 88 height 12
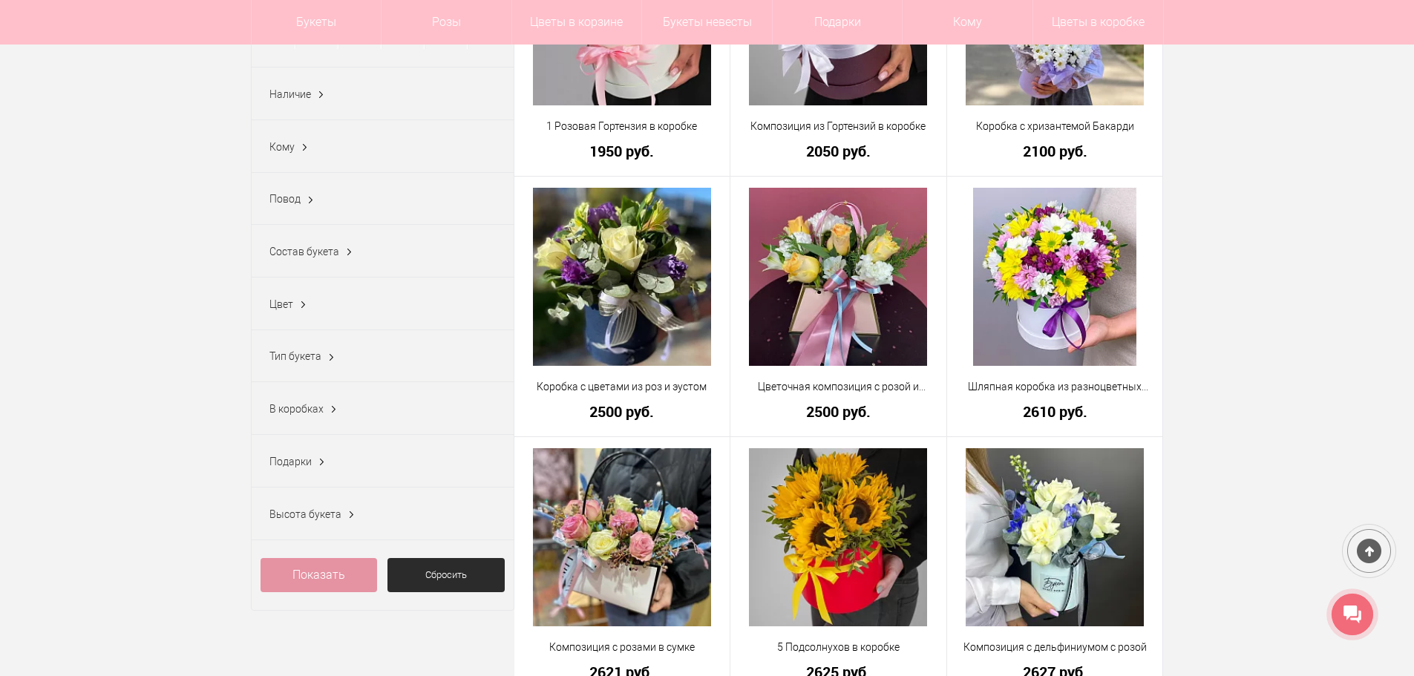
scroll to position [445, 0]
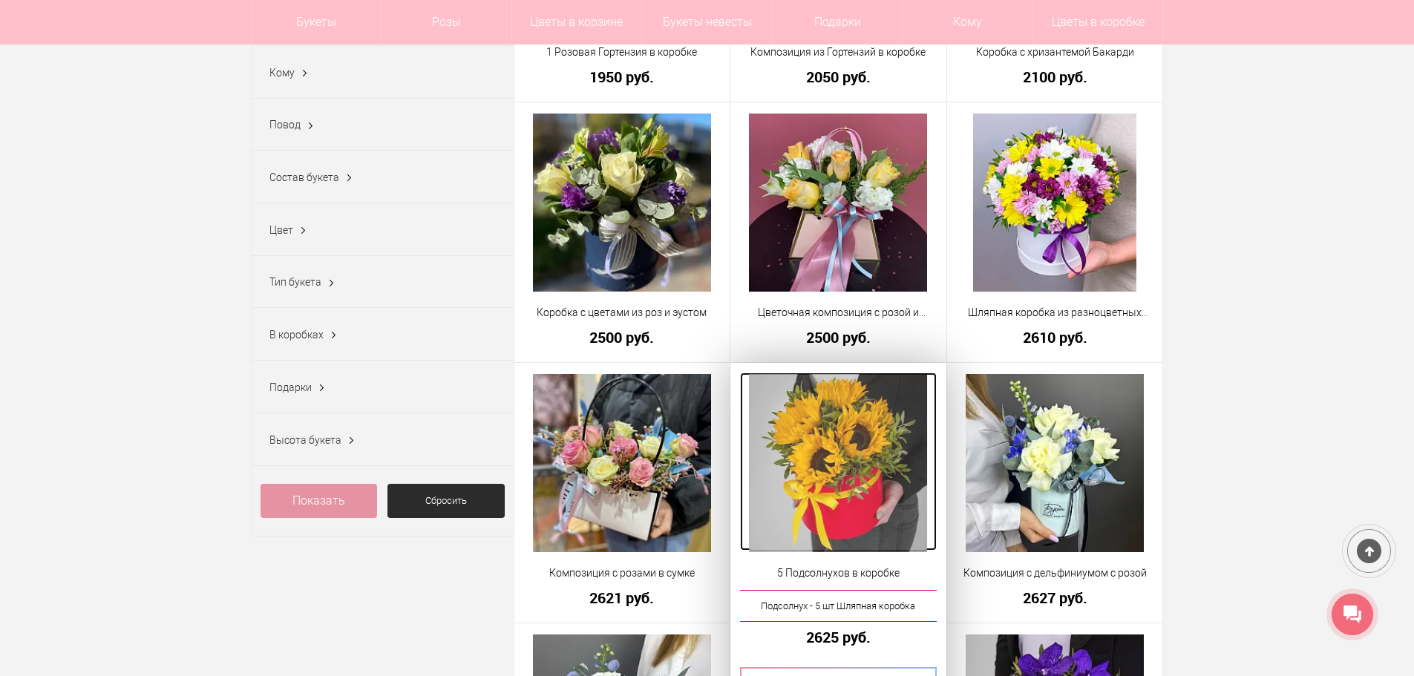
click at [805, 477] on img at bounding box center [838, 463] width 178 height 178
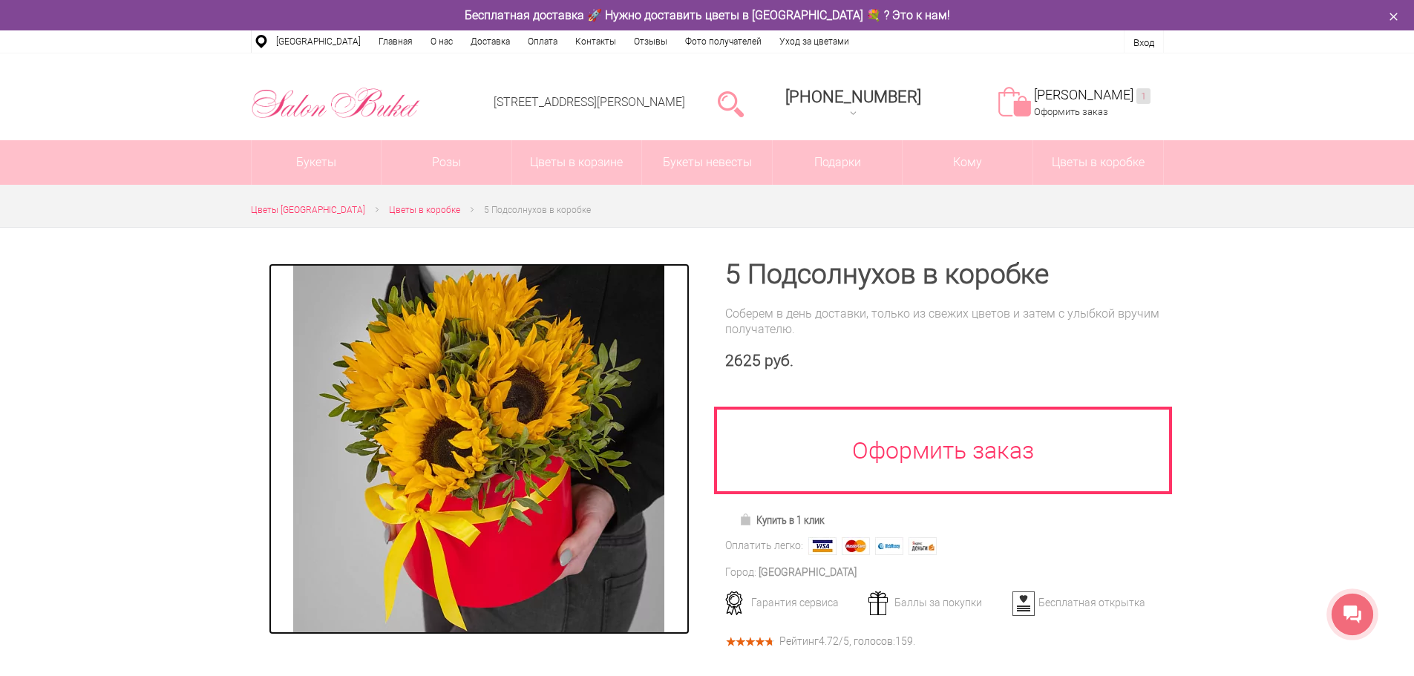
click at [497, 500] on img at bounding box center [478, 449] width 371 height 371
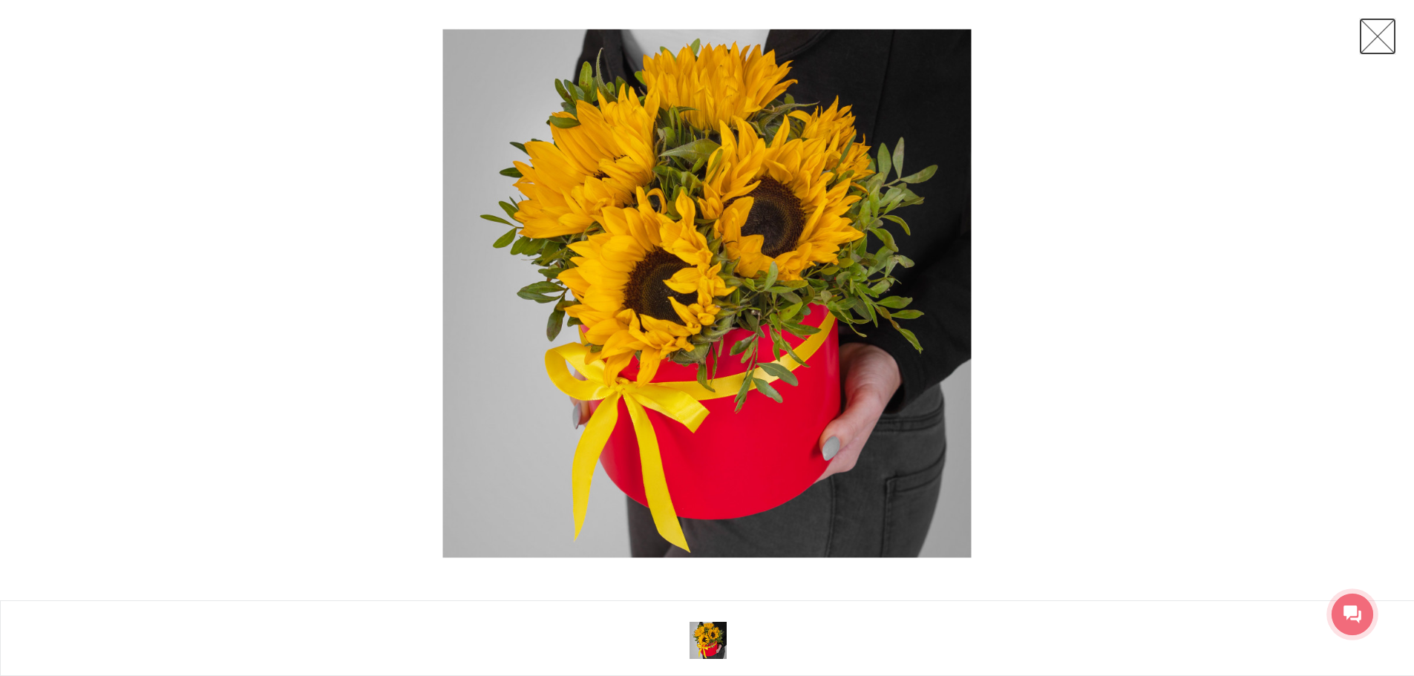
click at [1374, 37] on link at bounding box center [1377, 36] width 37 height 37
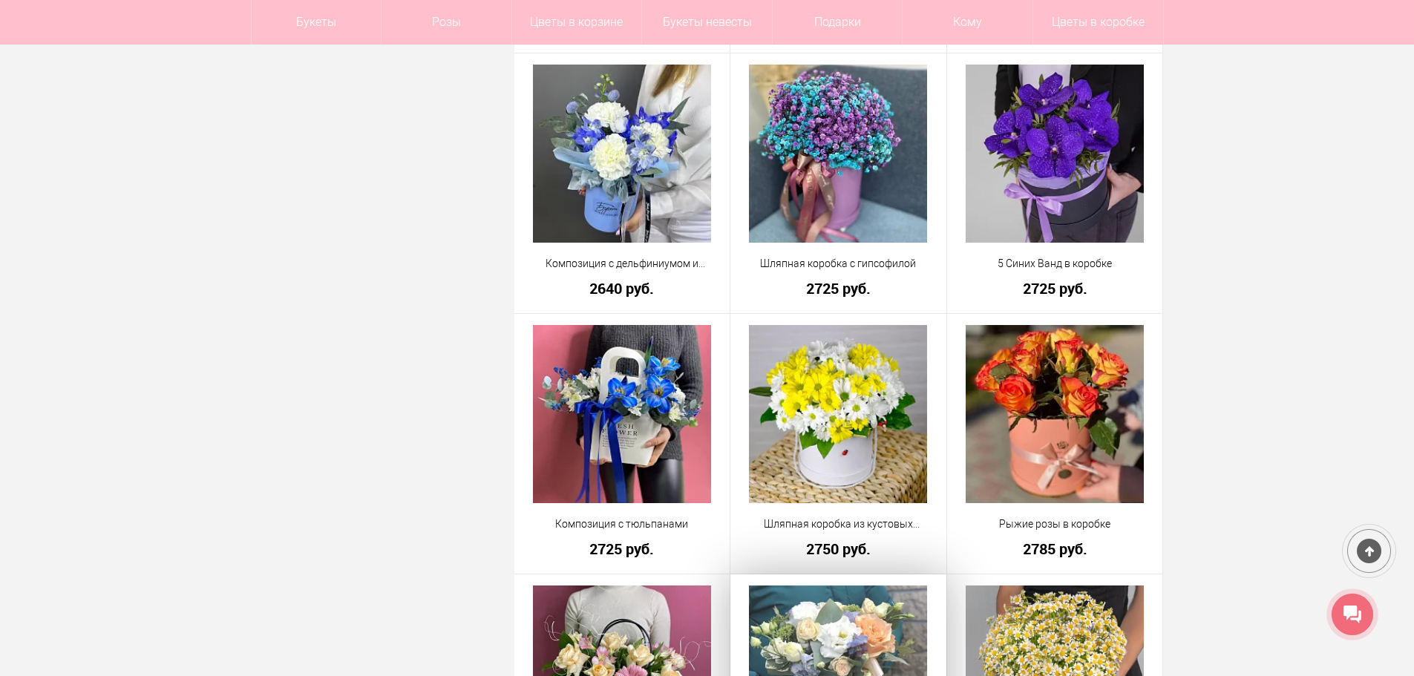
scroll to position [1009, 0]
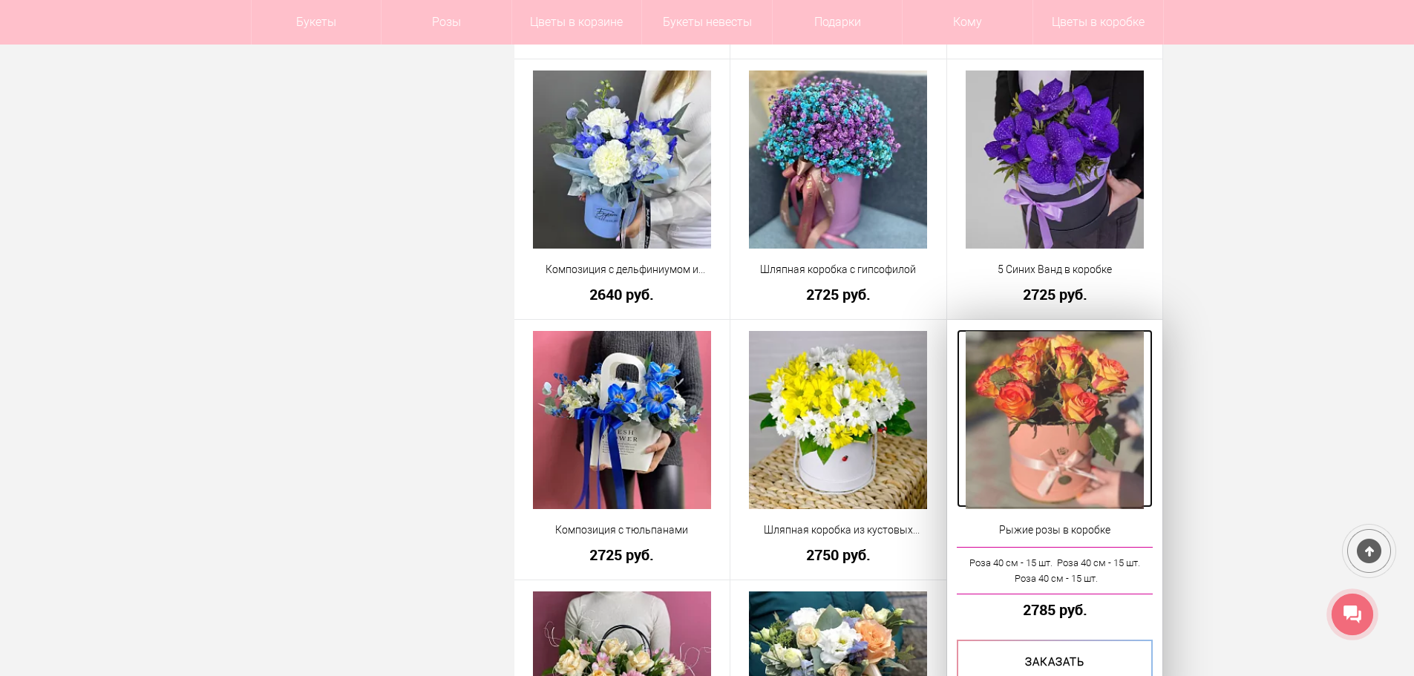
click at [1075, 404] on img at bounding box center [1055, 420] width 178 height 178
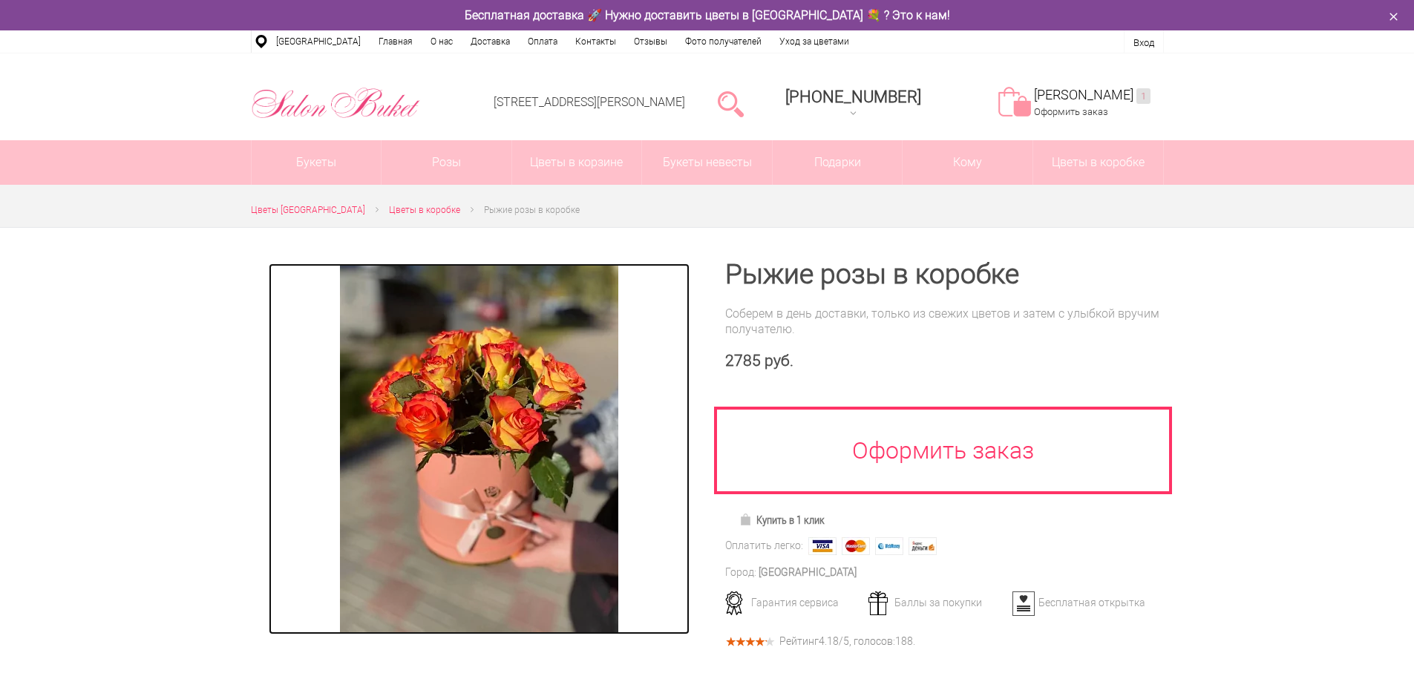
click at [480, 436] on img at bounding box center [479, 449] width 278 height 371
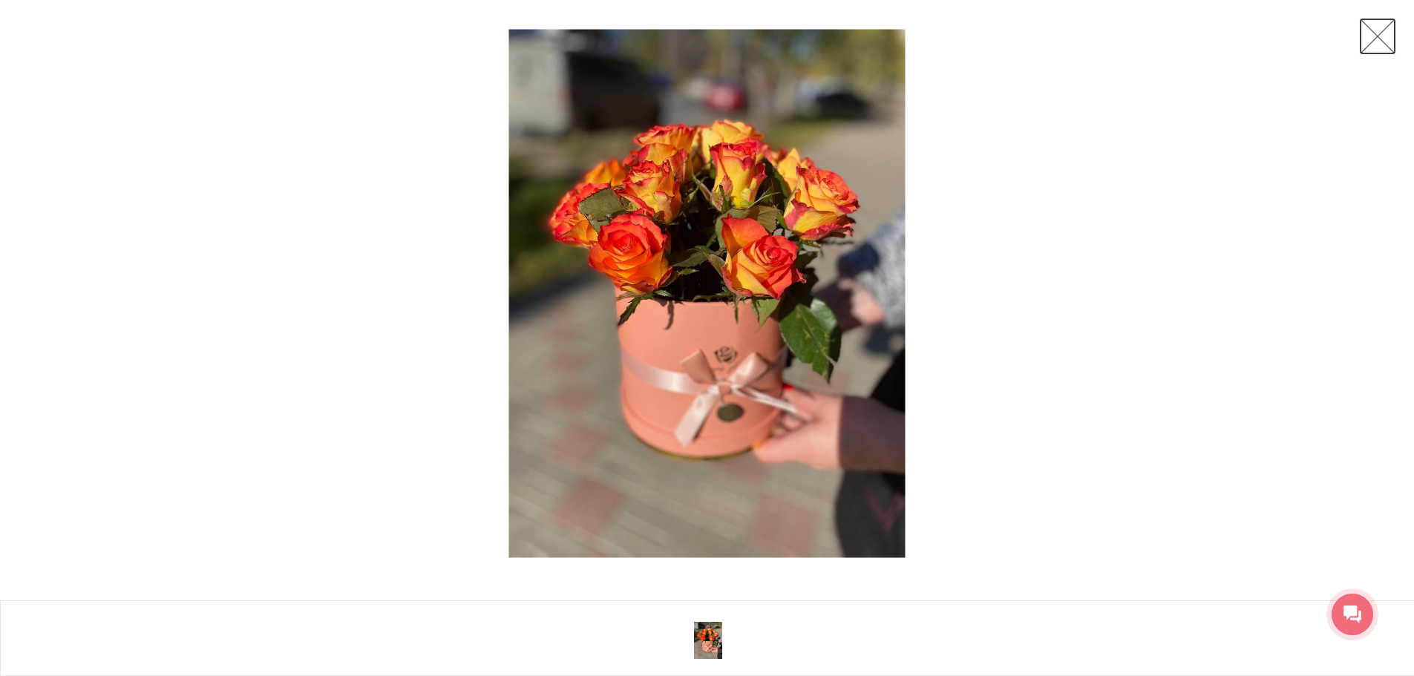
click at [1390, 38] on link at bounding box center [1377, 36] width 37 height 37
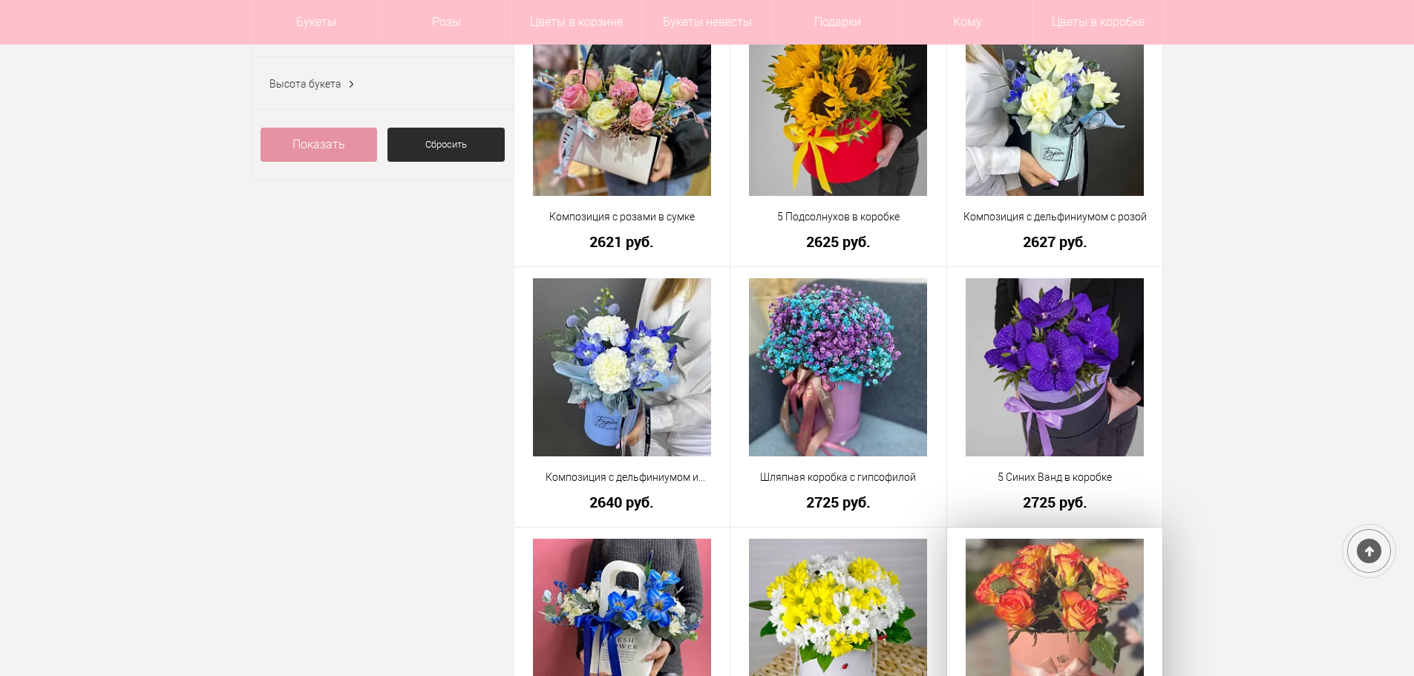
scroll to position [757, 0]
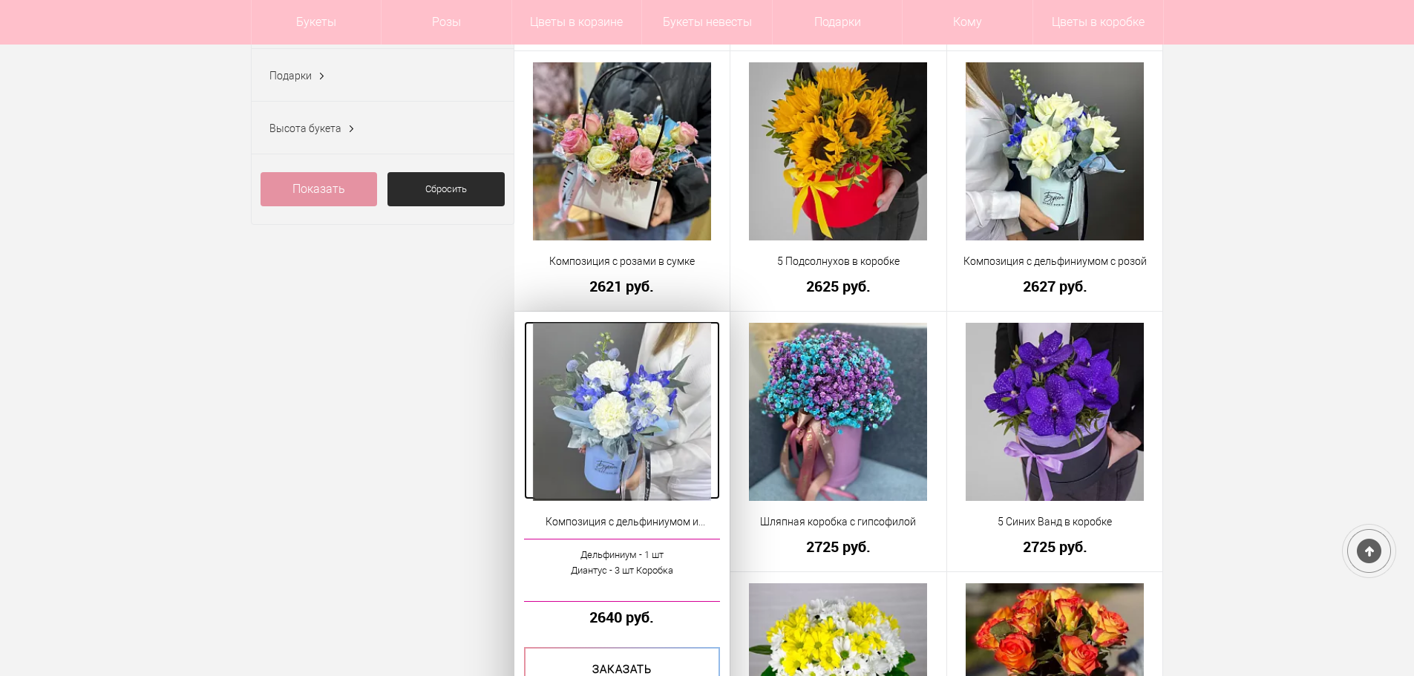
click at [606, 418] on img at bounding box center [622, 412] width 178 height 178
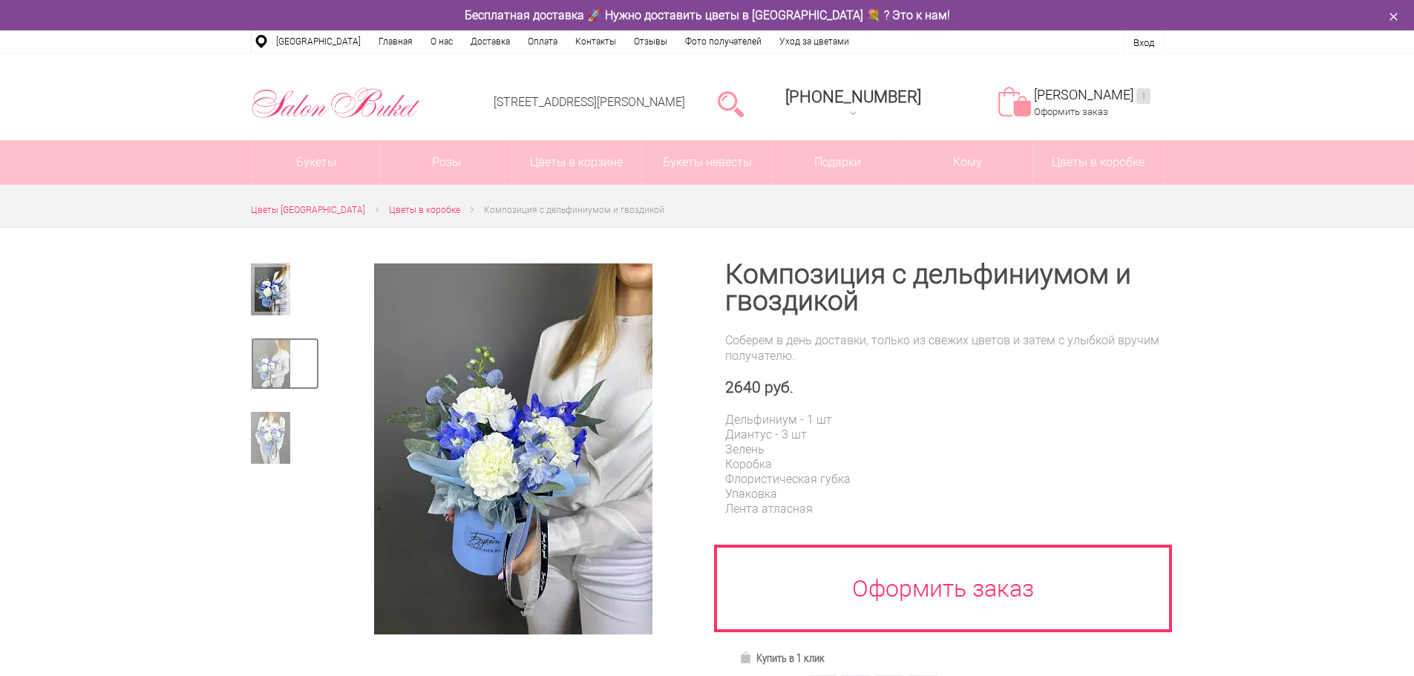
click at [273, 372] on img at bounding box center [270, 364] width 39 height 52
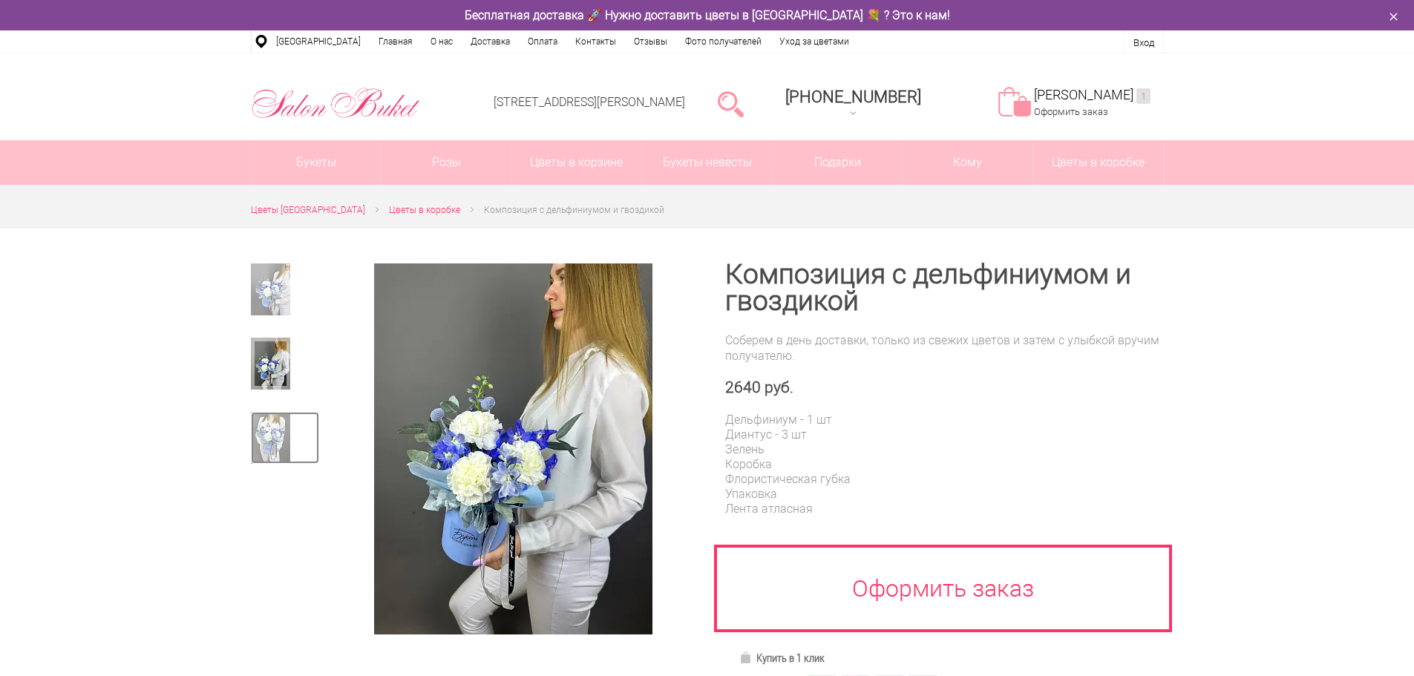
click at [252, 447] on img at bounding box center [270, 438] width 39 height 52
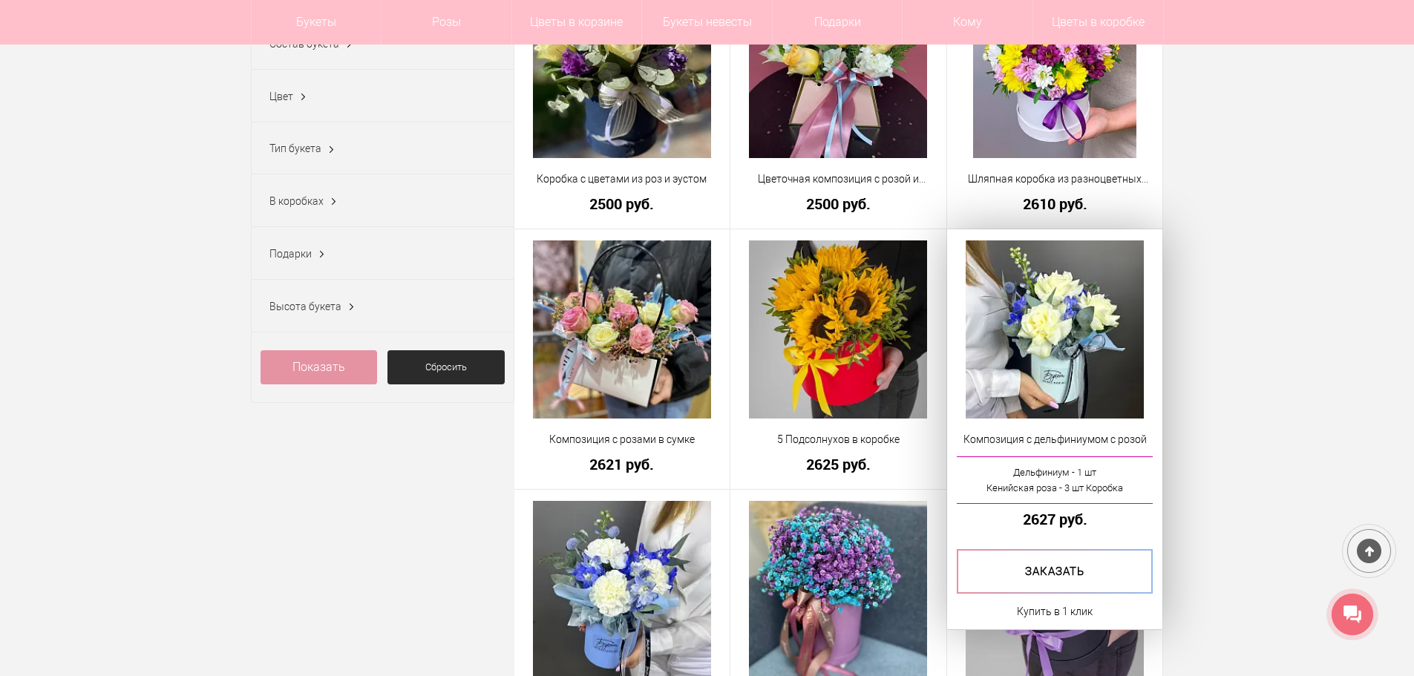
scroll to position [505, 0]
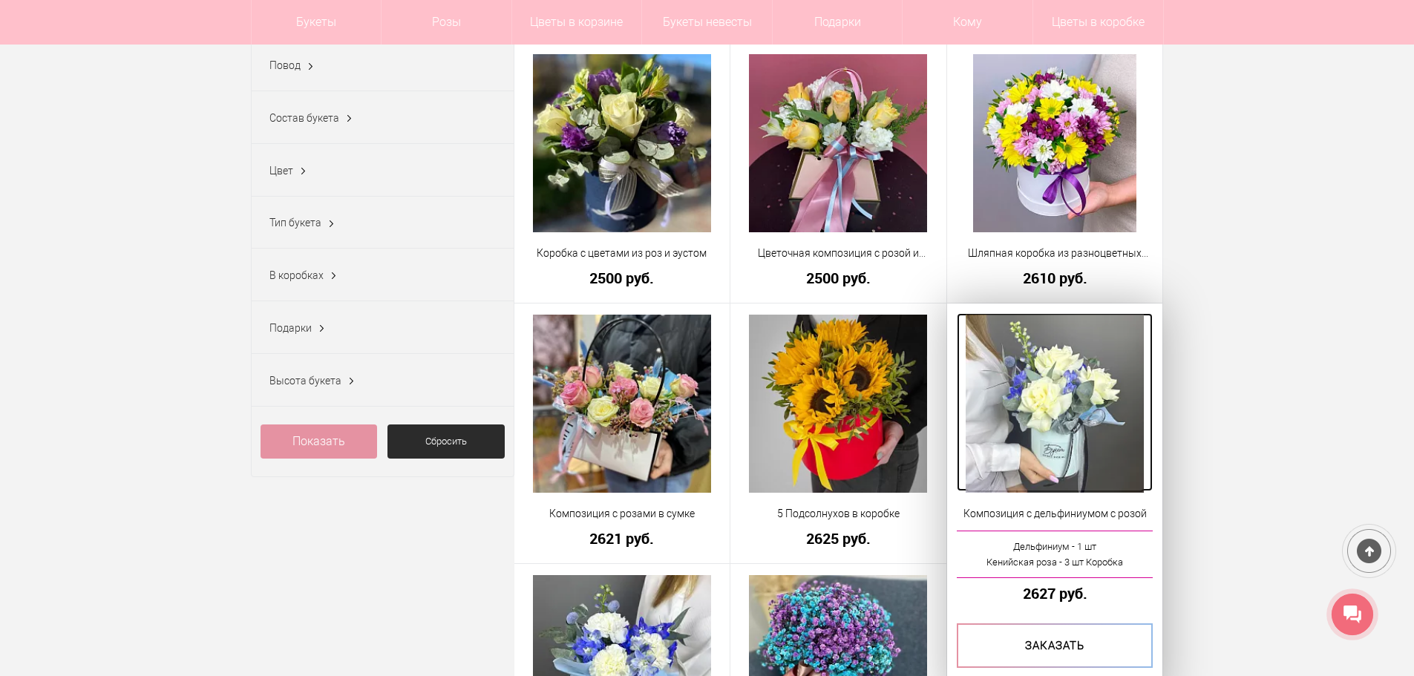
click at [1075, 394] on img at bounding box center [1055, 404] width 178 height 178
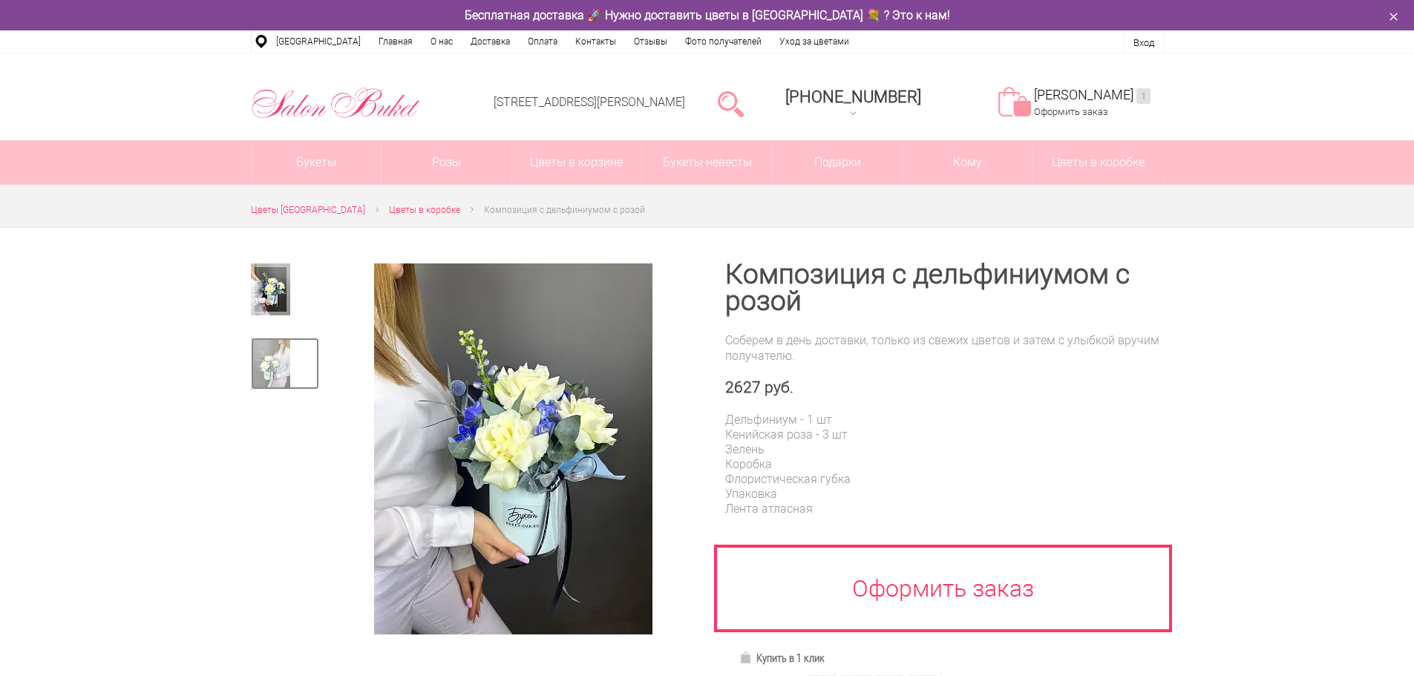
click at [262, 350] on img at bounding box center [270, 364] width 39 height 52
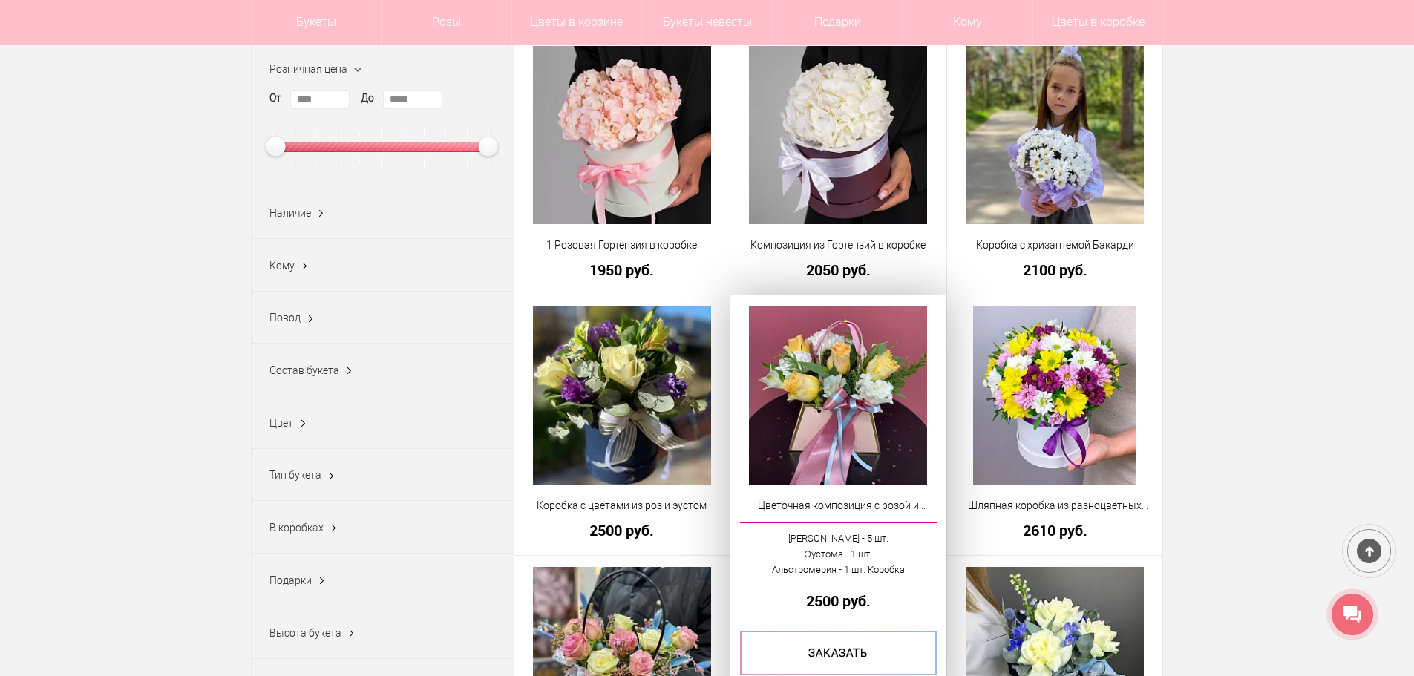
scroll to position [104, 0]
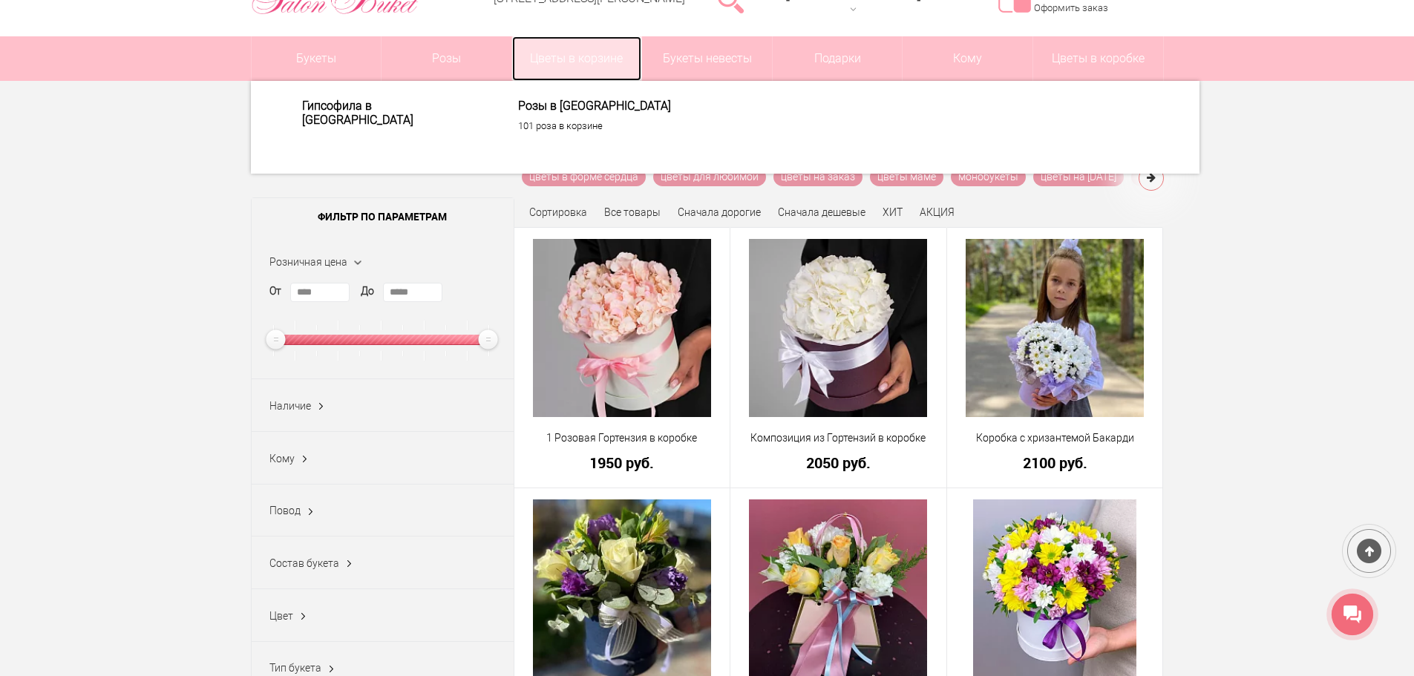
click at [581, 59] on link "Цветы в корзине" at bounding box center [577, 58] width 130 height 45
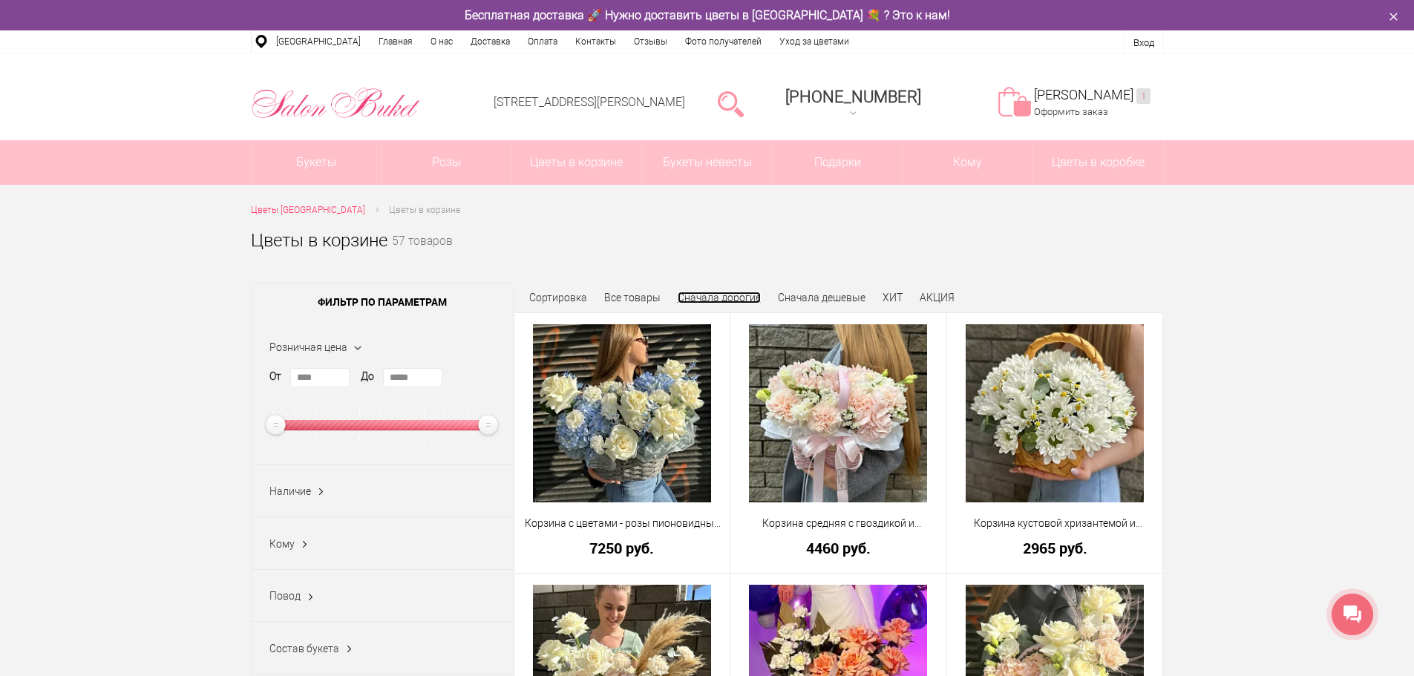
click at [719, 295] on link "Сначала дорогие" at bounding box center [719, 298] width 83 height 12
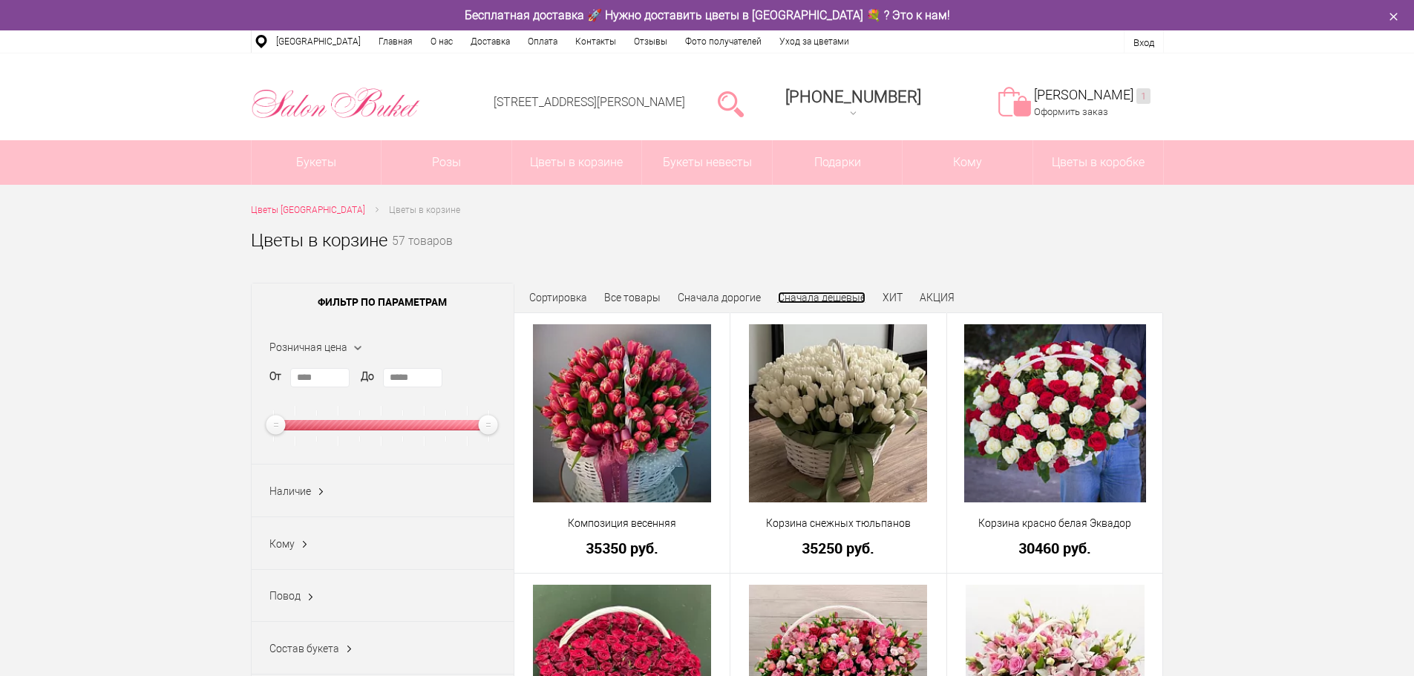
click at [820, 298] on link "Сначала дешевые" at bounding box center [822, 298] width 88 height 12
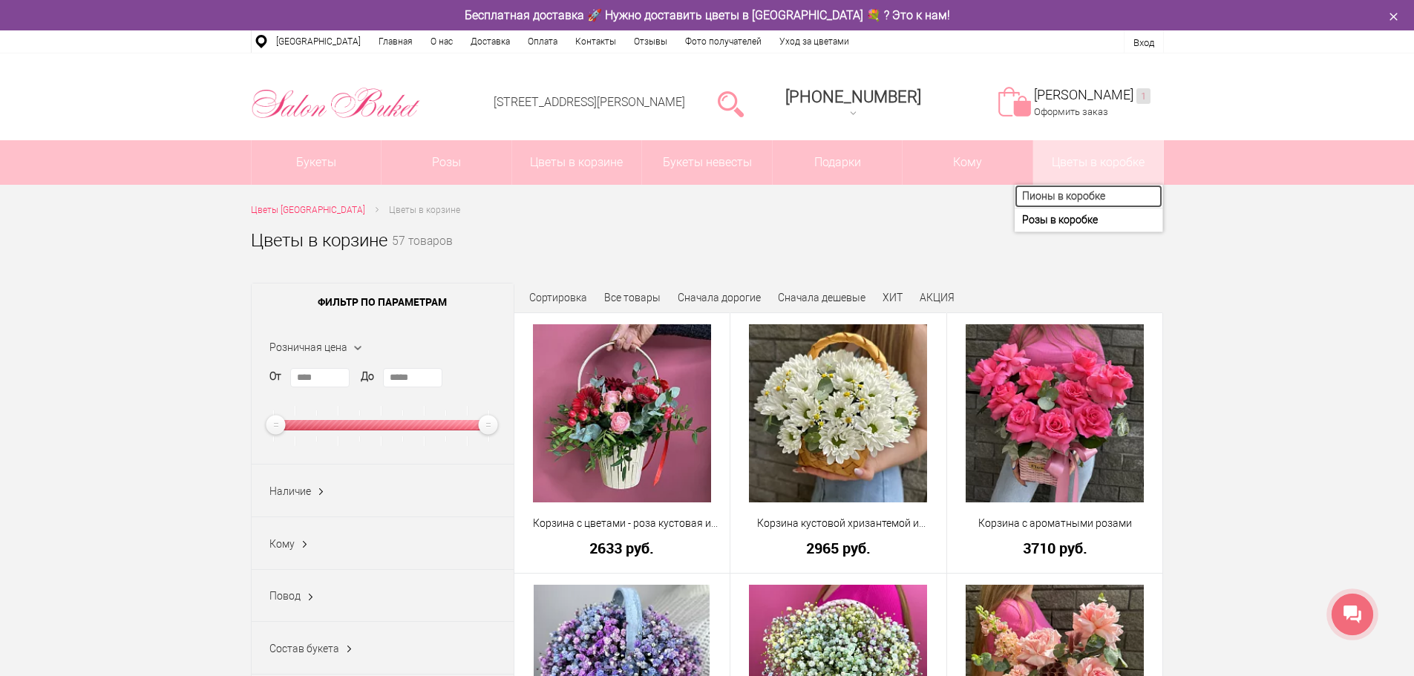
click at [1099, 192] on link "Пионы в коробке" at bounding box center [1089, 196] width 148 height 23
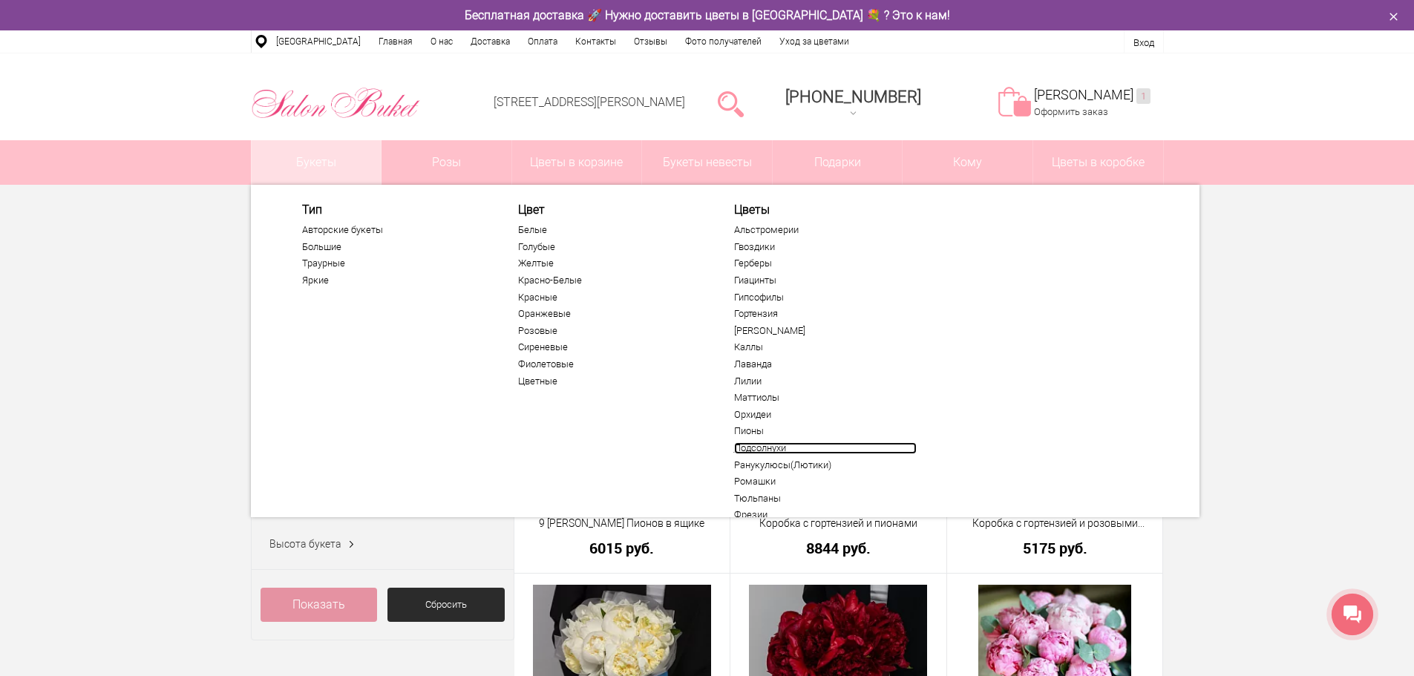
click at [747, 449] on link "Подсолнухи" at bounding box center [825, 448] width 183 height 12
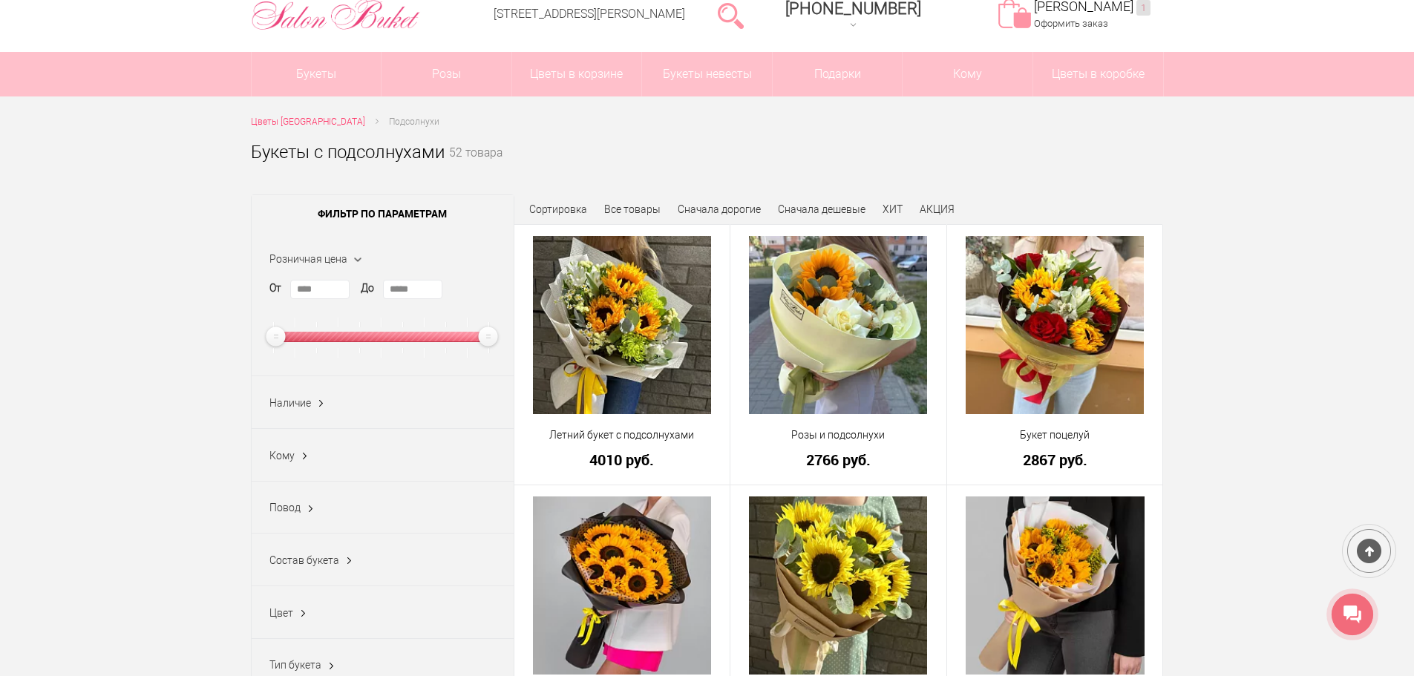
scroll to position [74, 0]
